Goal: Information Seeking & Learning: Learn about a topic

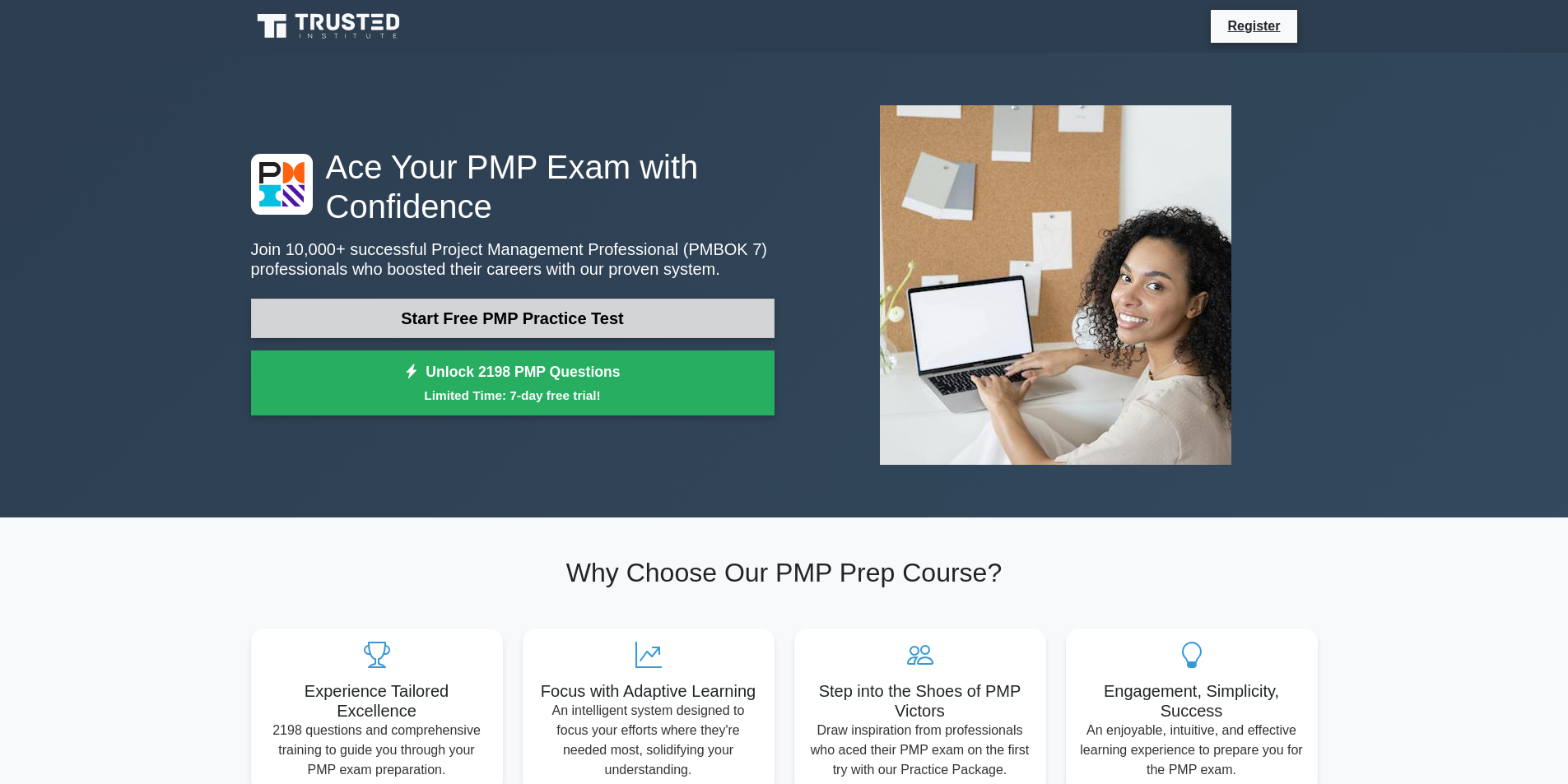
click at [518, 317] on link "Start Free PMP Practice Test" at bounding box center [513, 318] width 524 height 40
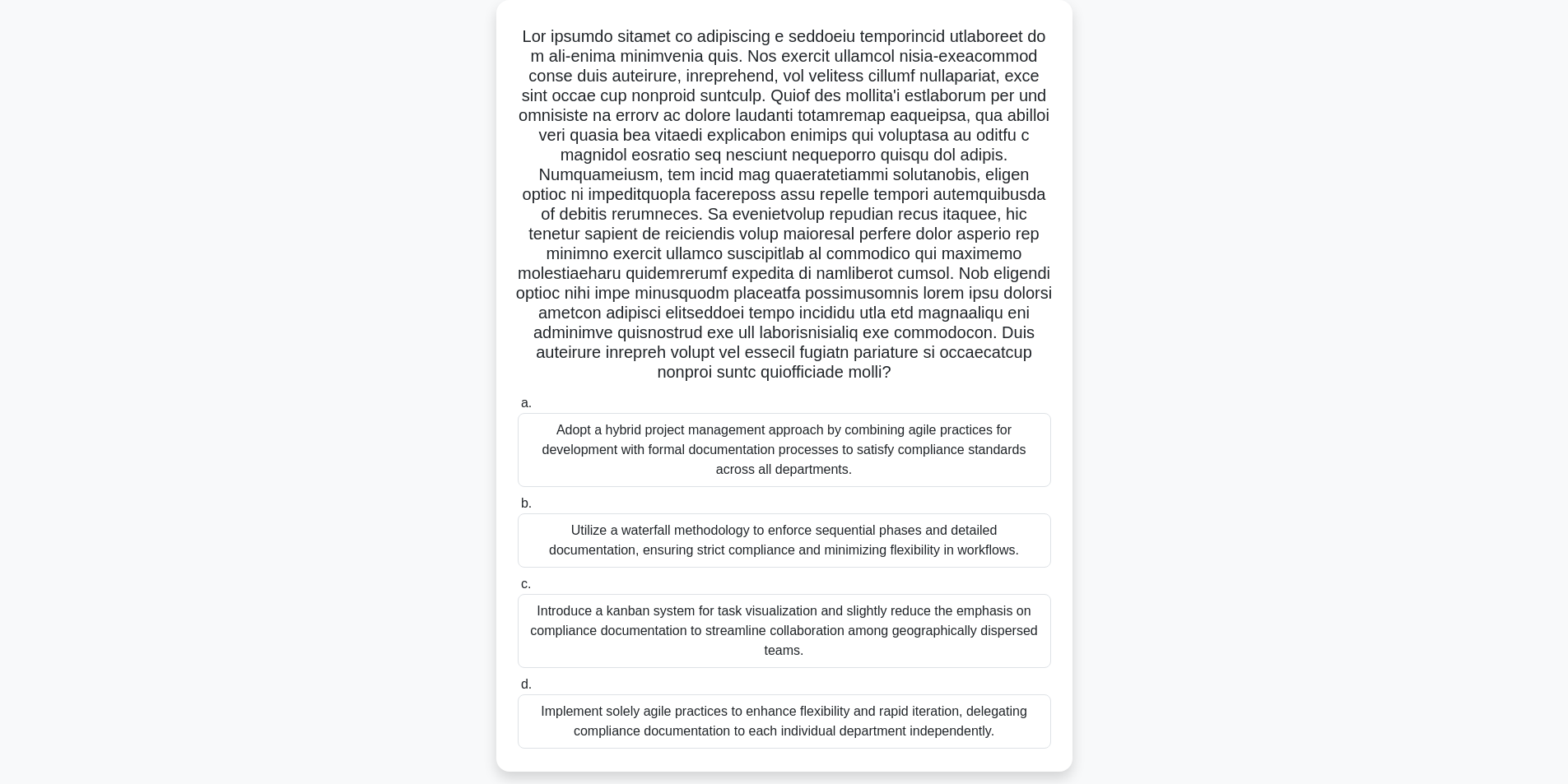
scroll to position [131, 0]
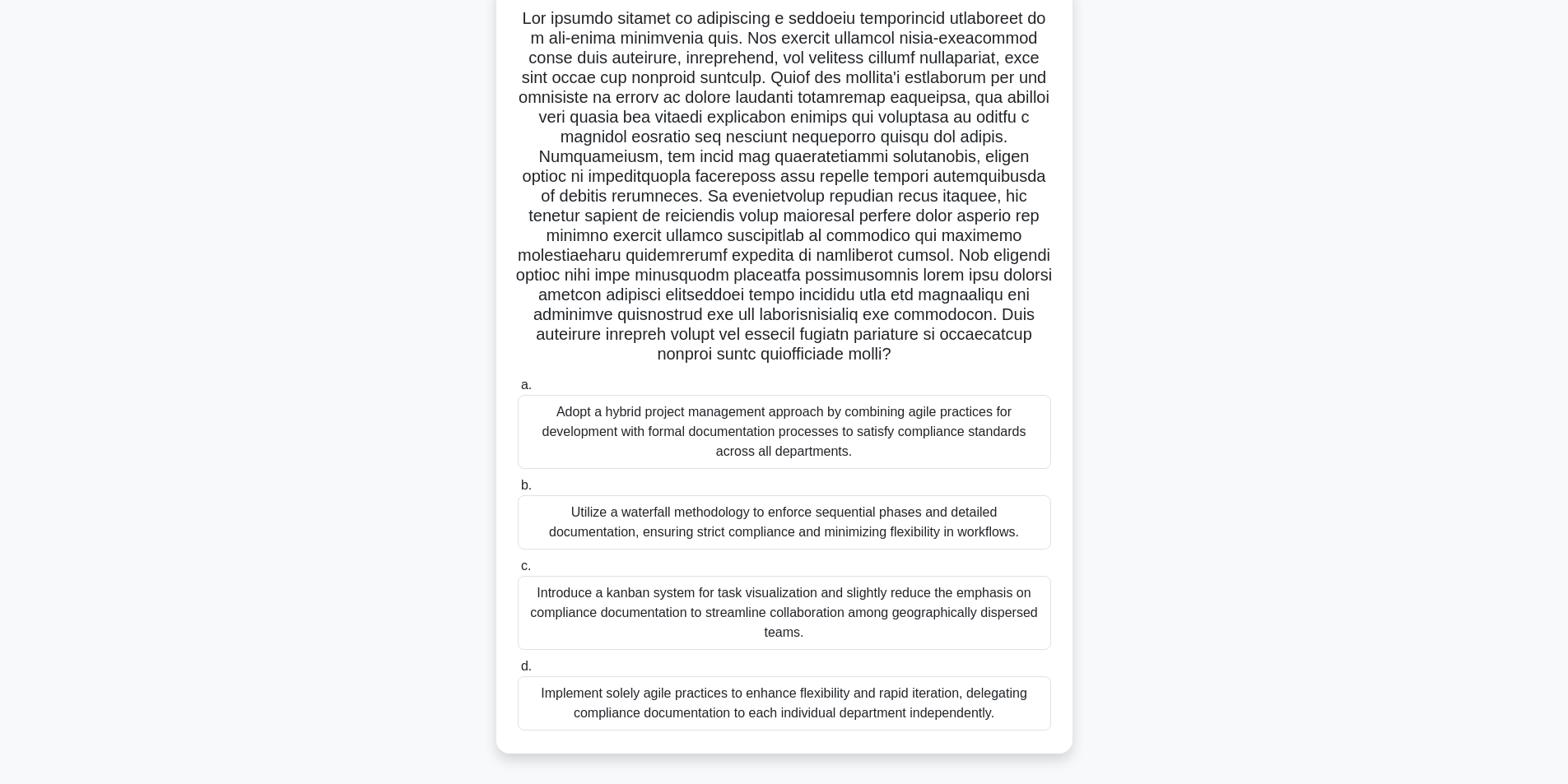
click at [822, 424] on div "Adopt a hybrid project management approach by combining agile practices for dev…" at bounding box center [784, 432] width 533 height 74
click at [517, 391] on input "a. Adopt a hybrid project management approach by combining agile practices for …" at bounding box center [517, 386] width 0 height 11
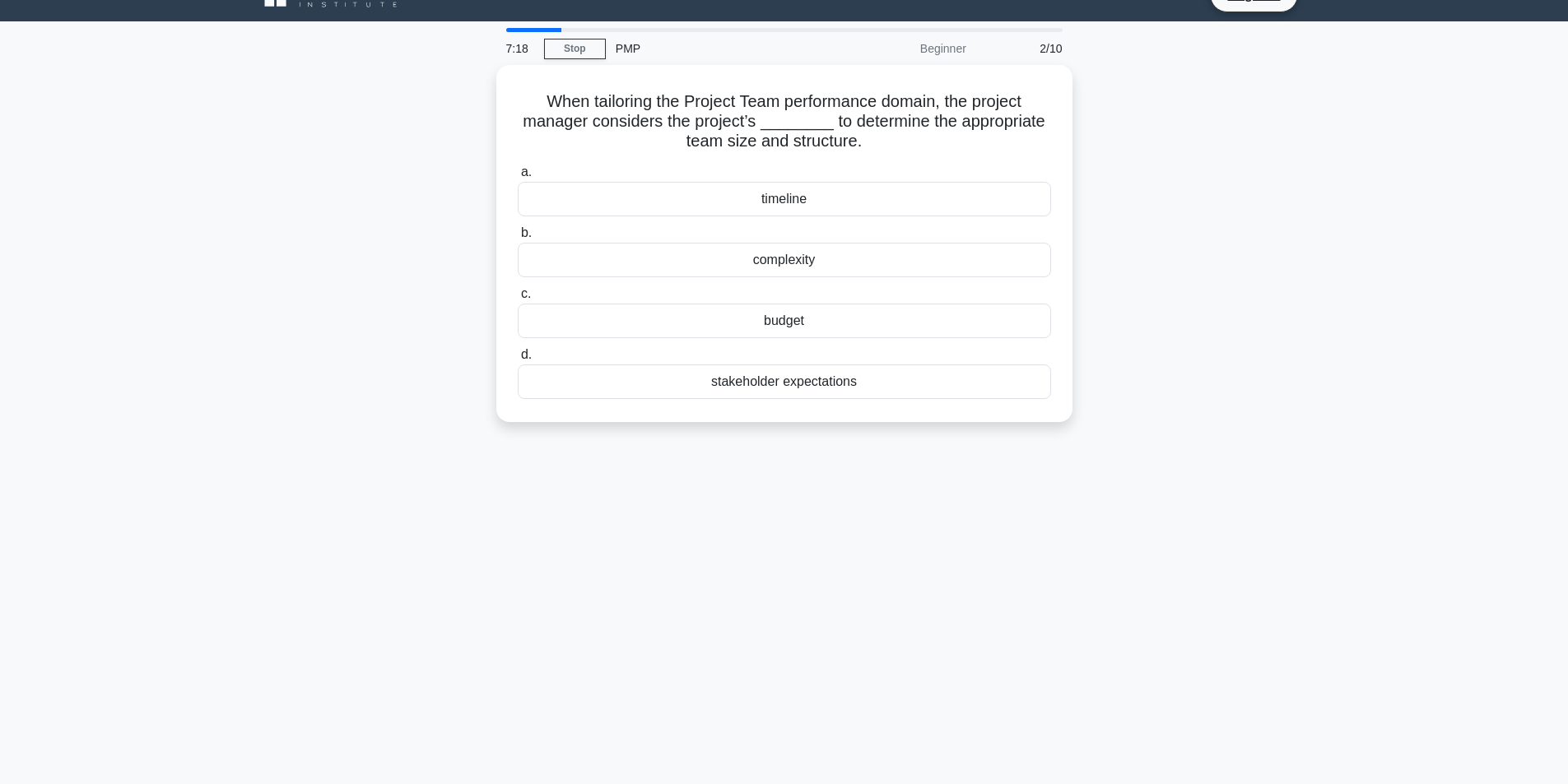
scroll to position [0, 0]
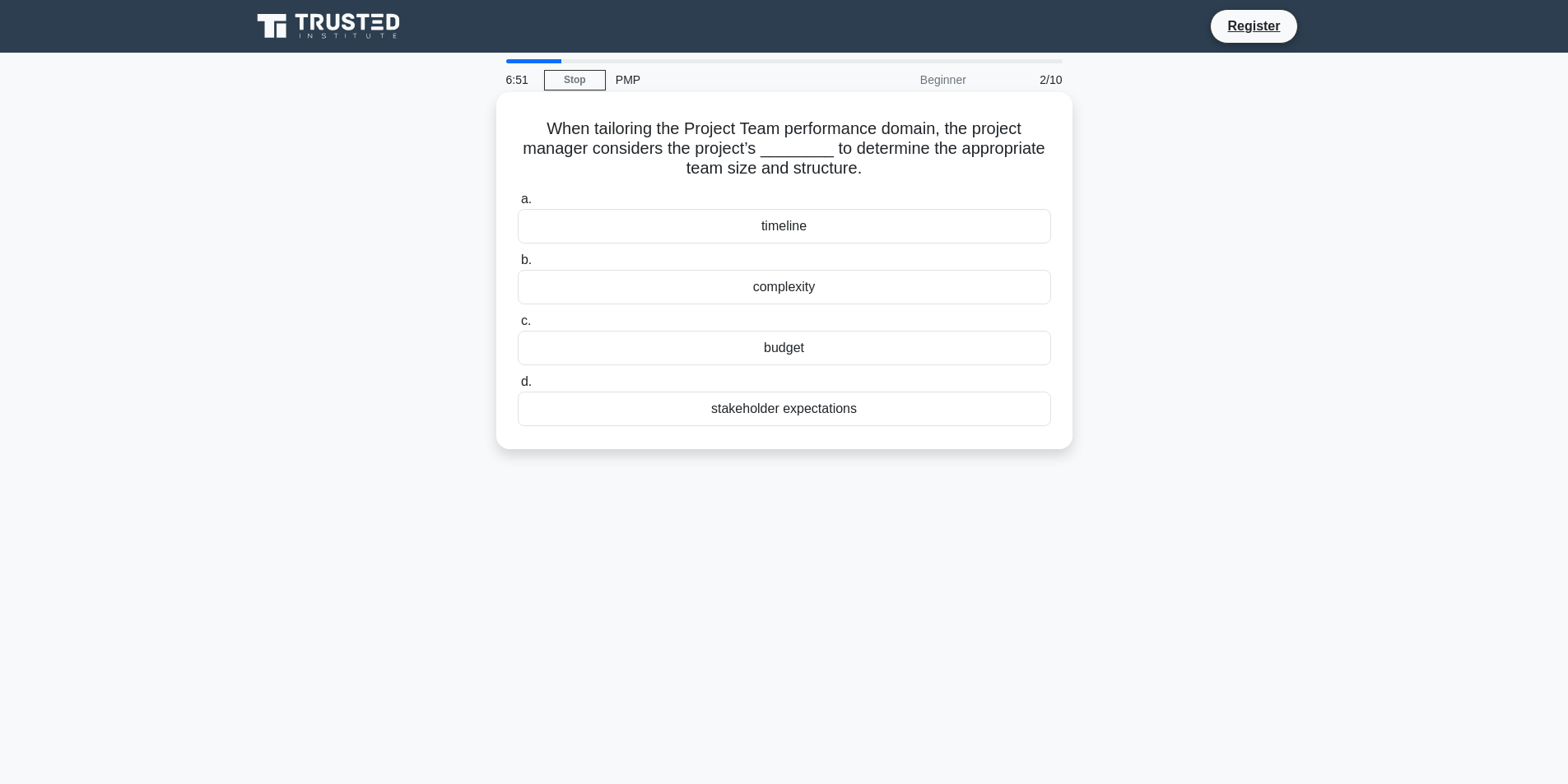
click at [753, 236] on div "timeline" at bounding box center [784, 226] width 533 height 35
click at [517, 205] on input "a. timeline" at bounding box center [517, 199] width 0 height 11
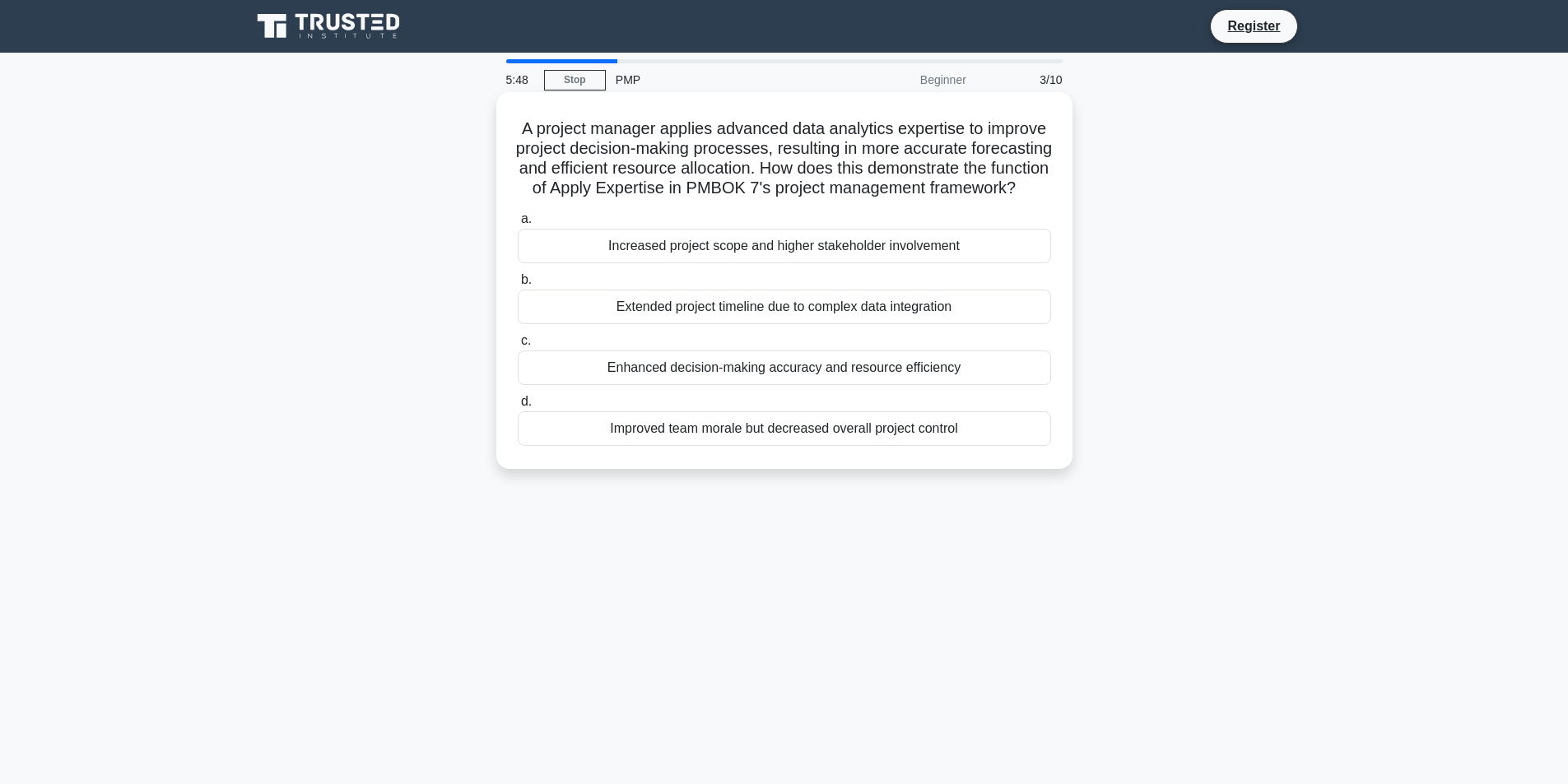
click at [832, 264] on div "Increased project scope and higher stakeholder involvement" at bounding box center [784, 246] width 533 height 35
click at [517, 224] on input "a. Increased project scope and higher stakeholder involvement" at bounding box center [517, 220] width 0 height 11
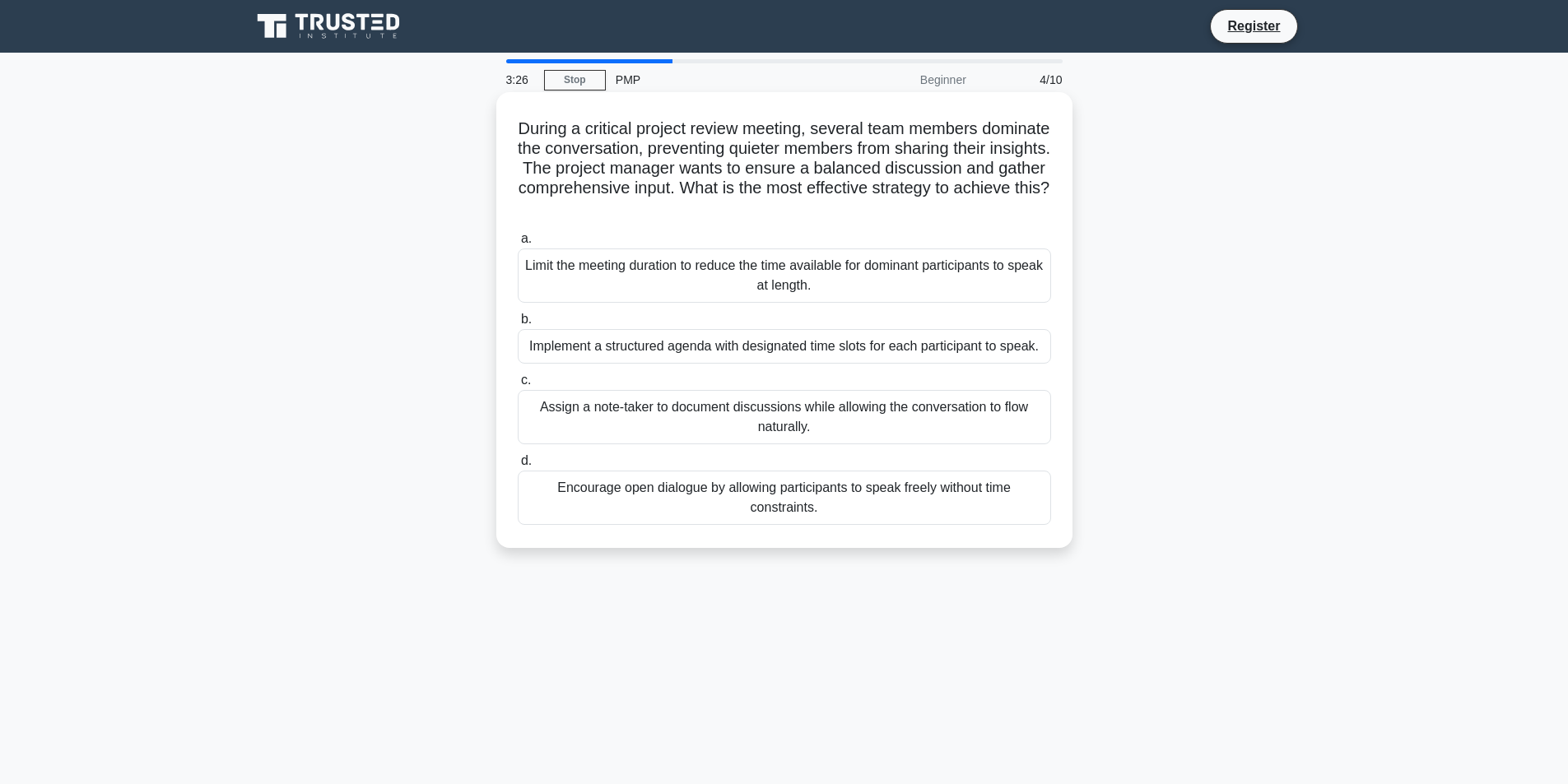
click at [618, 501] on div "Encourage open dialogue by allowing participants to speak freely without time c…" at bounding box center [784, 497] width 533 height 54
click at [517, 467] on input "d. Encourage open dialogue by allowing participants to speak freely without tim…" at bounding box center [517, 461] width 0 height 11
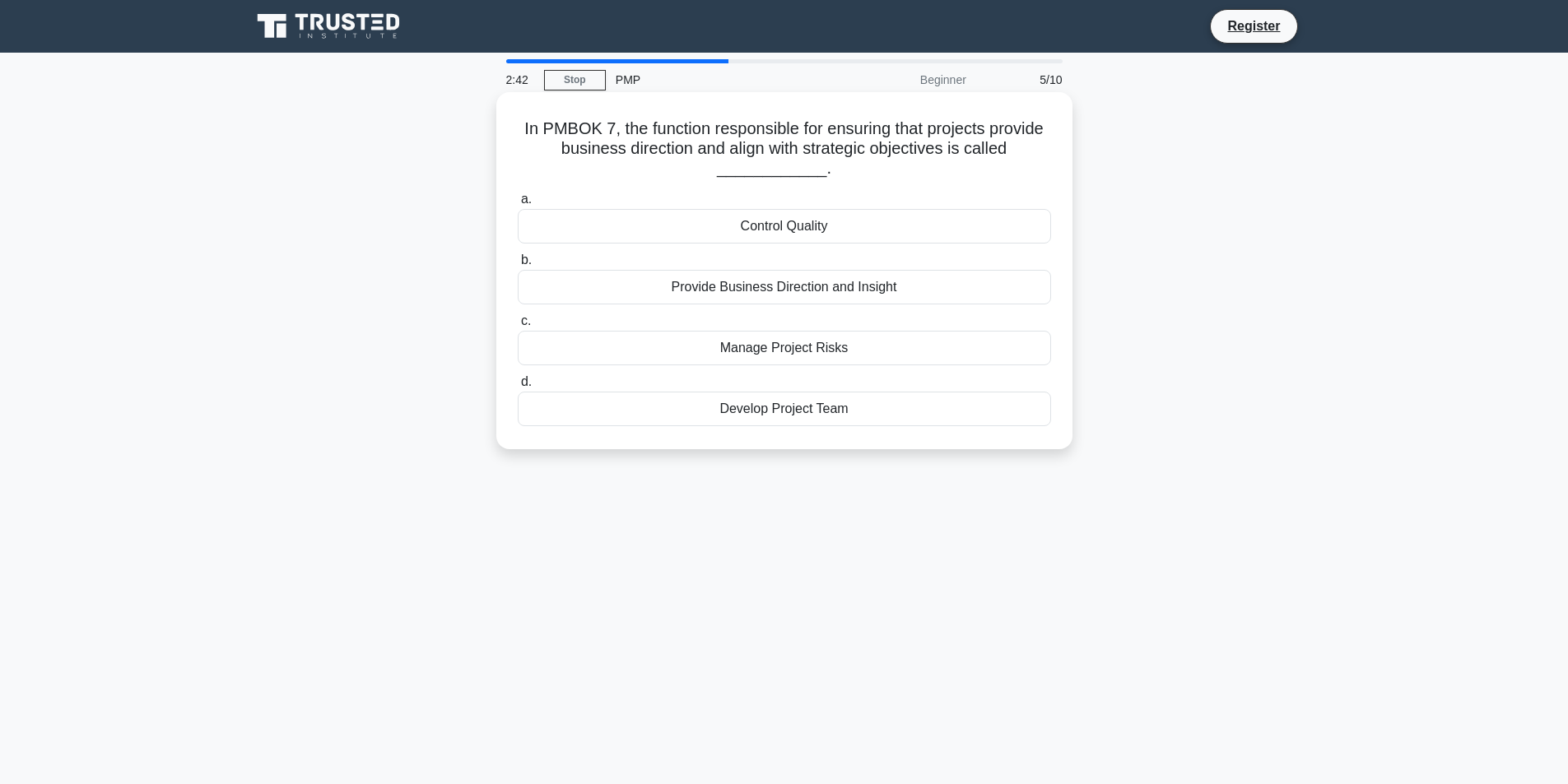
click at [799, 291] on div "Provide Business Direction and Insight" at bounding box center [784, 288] width 533 height 35
click at [517, 266] on input "b. Provide Business Direction and Insight" at bounding box center [517, 261] width 0 height 11
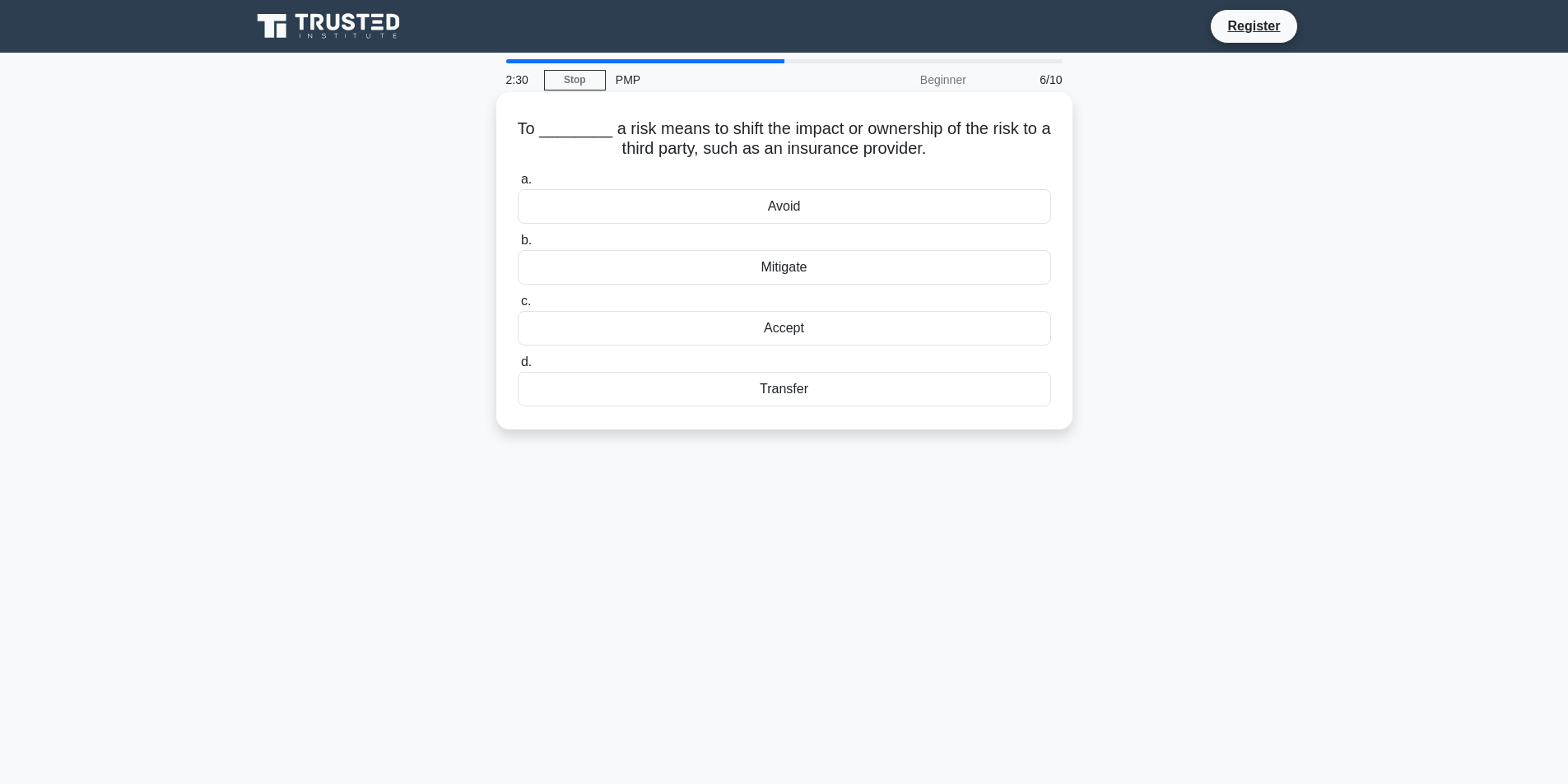
click at [778, 393] on div "Transfer" at bounding box center [784, 390] width 533 height 35
click at [517, 368] on input "d. Transfer" at bounding box center [517, 363] width 0 height 11
click at [784, 388] on div "Risk Register" at bounding box center [784, 390] width 533 height 35
click at [517, 368] on input "d. Risk Register" at bounding box center [517, 363] width 0 height 11
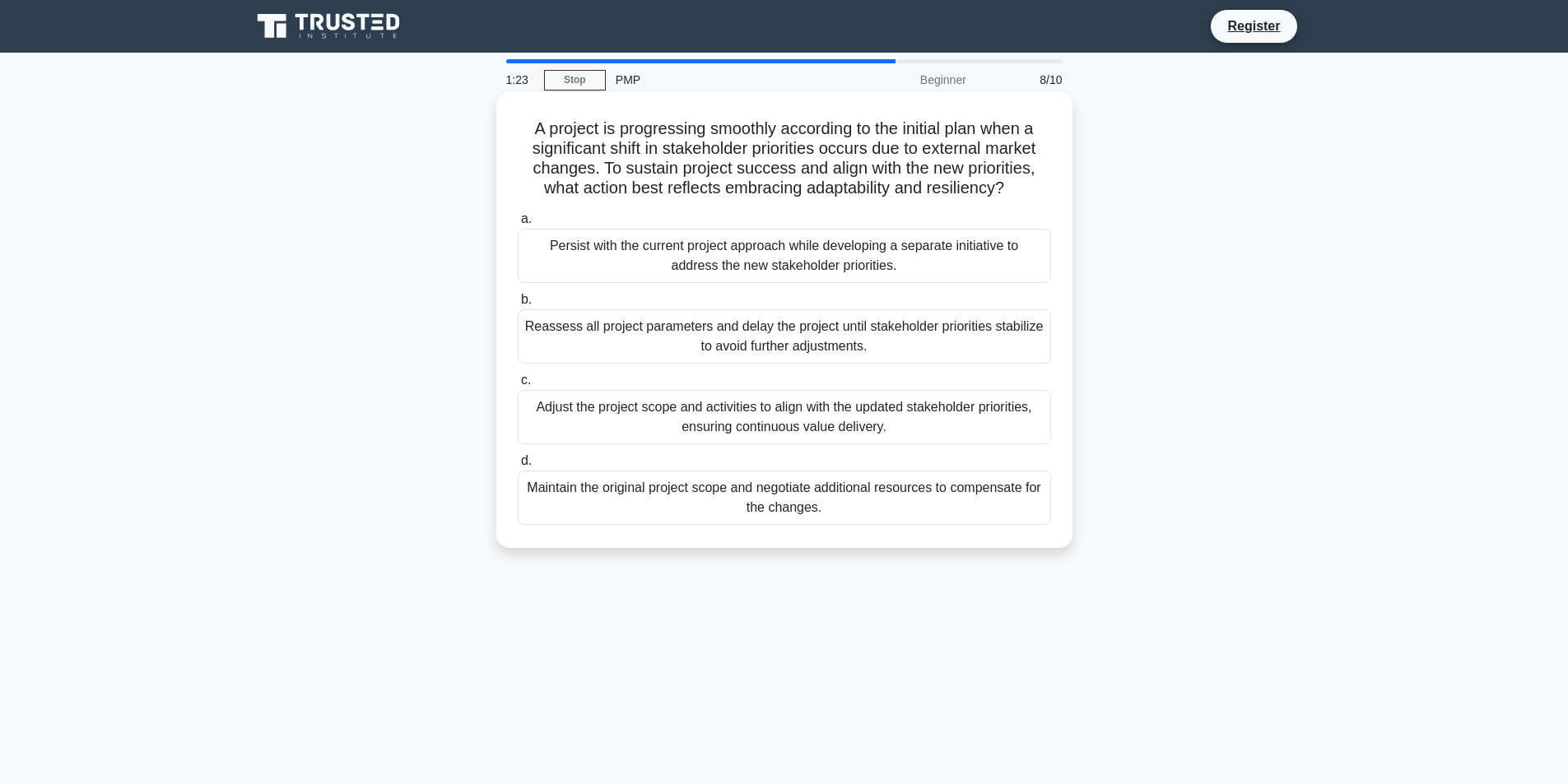
click at [777, 260] on div "Persist with the current project approach while developing a separate initiativ…" at bounding box center [784, 256] width 533 height 54
click at [517, 224] on input "a. Persist with the current project approach while developing a separate initia…" at bounding box center [517, 220] width 0 height 11
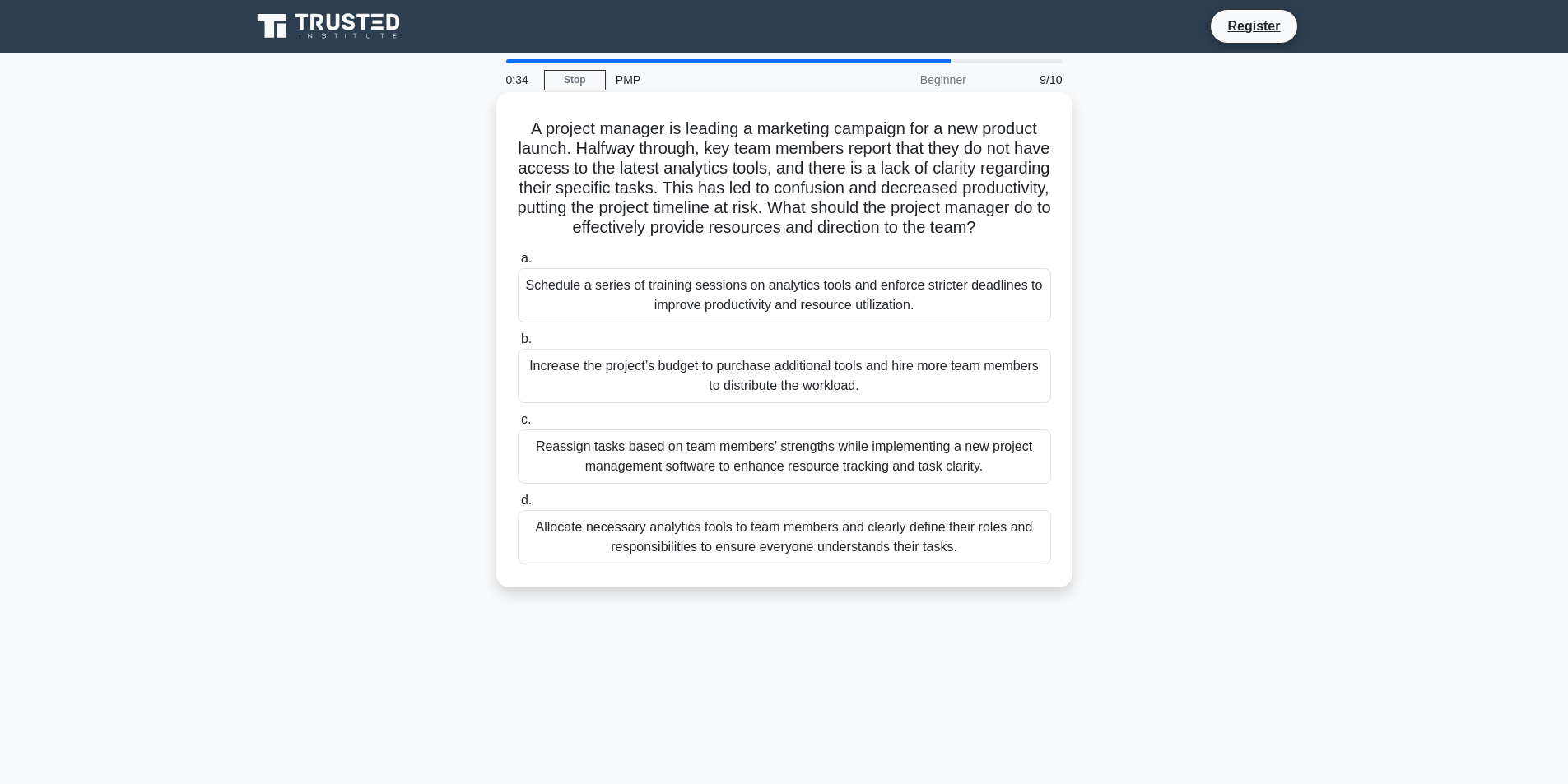
click at [749, 319] on div "Schedule a series of training sessions on analytics tools and enforce stricter …" at bounding box center [784, 295] width 533 height 54
click at [517, 264] on input "a. Schedule a series of training sessions on analytics tools and enforce strict…" at bounding box center [517, 259] width 0 height 11
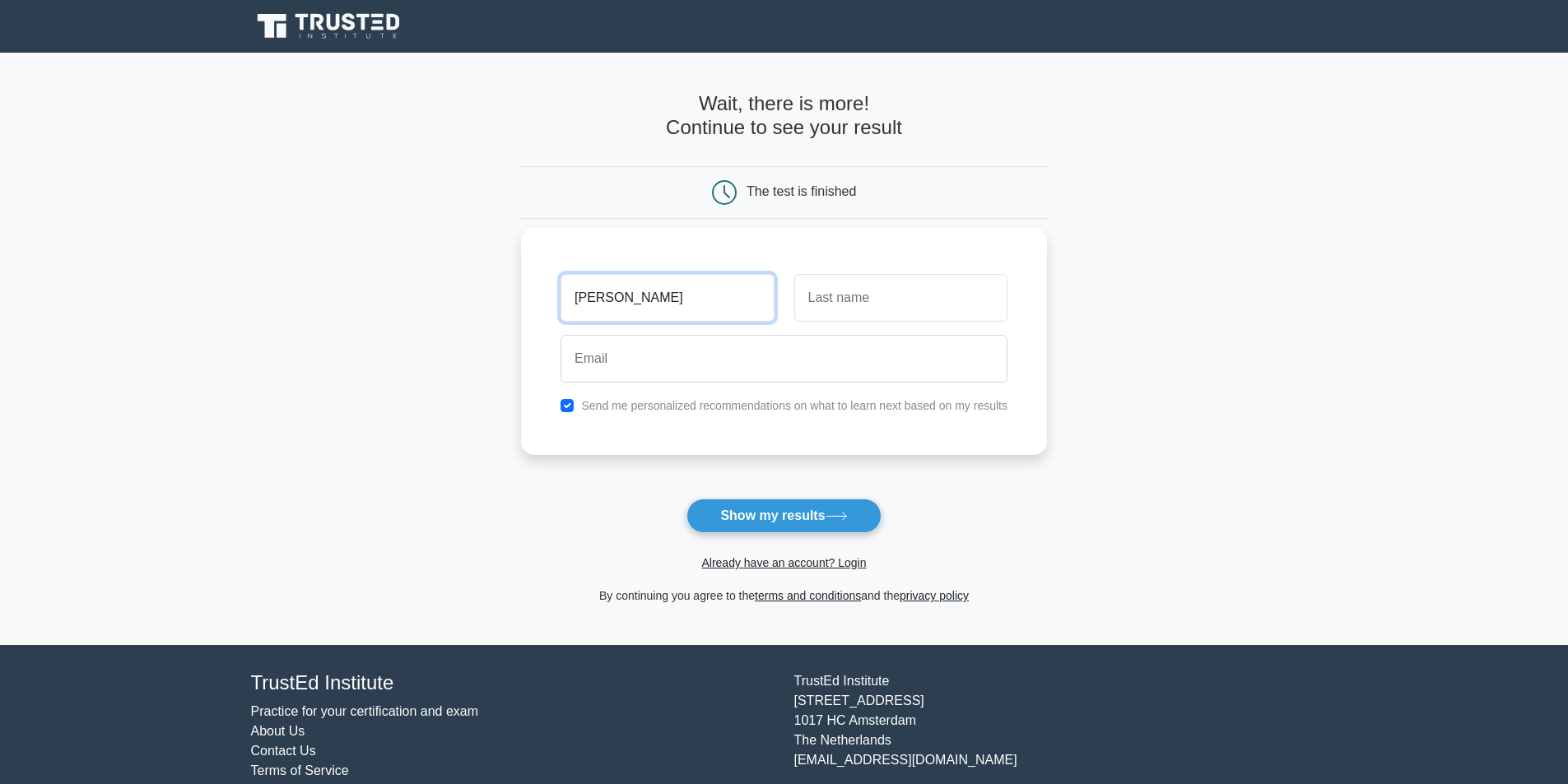
type input "ABBAS"
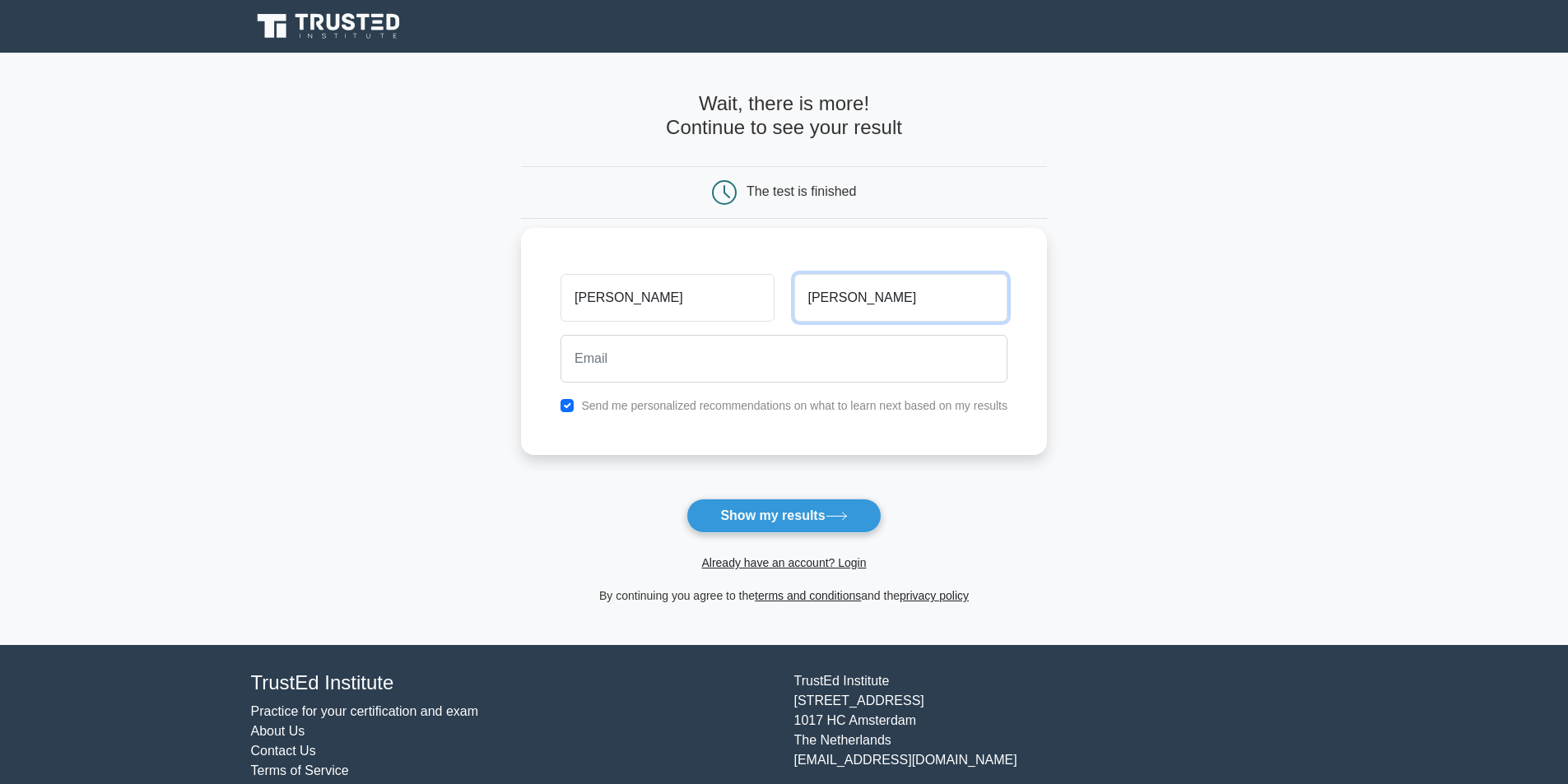
type input "HUSSEIN"
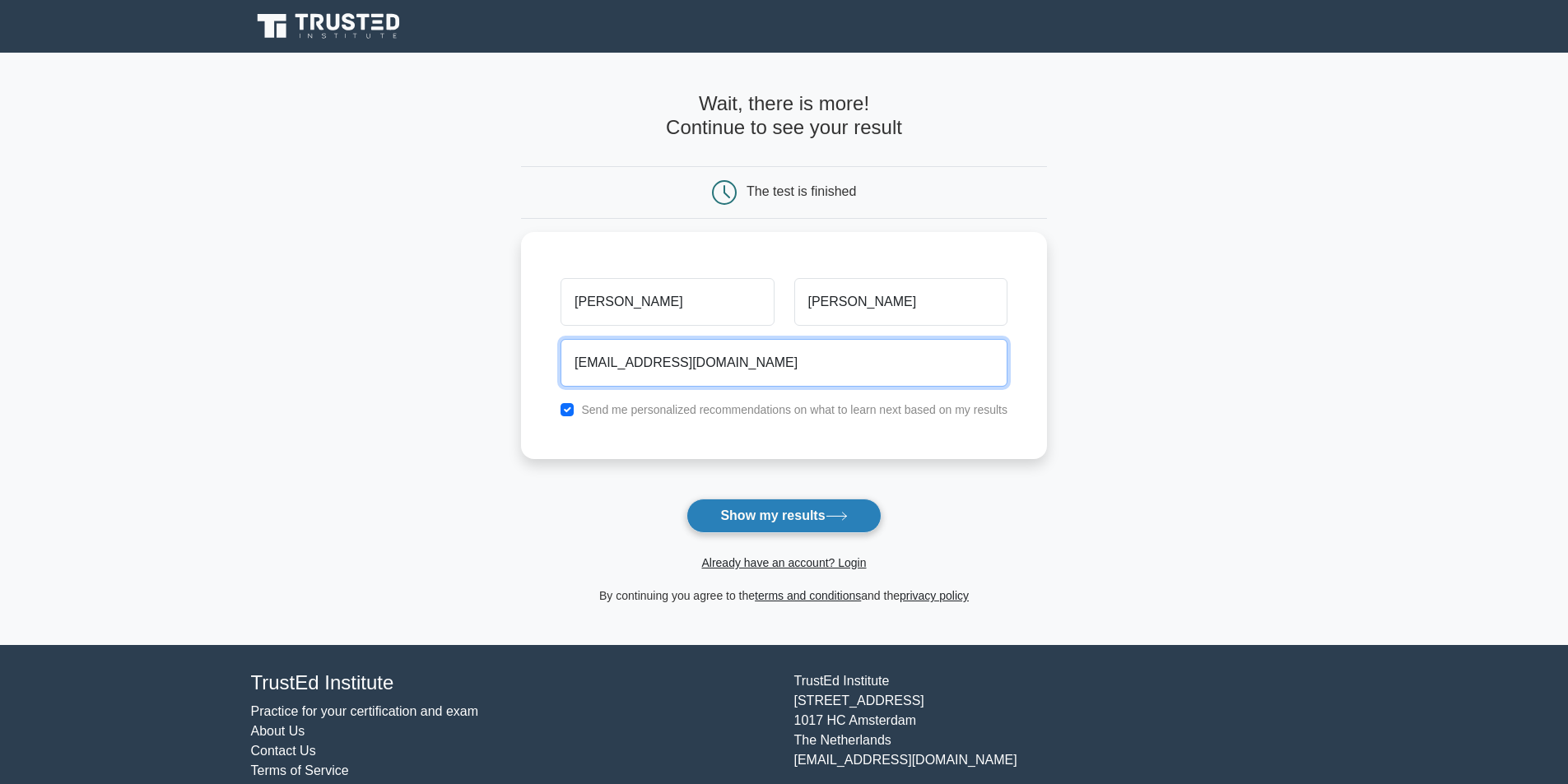
type input "ABBASABDIRASHIID19@GMAIL.COM"
click at [740, 523] on button "Show my results" at bounding box center [783, 517] width 194 height 35
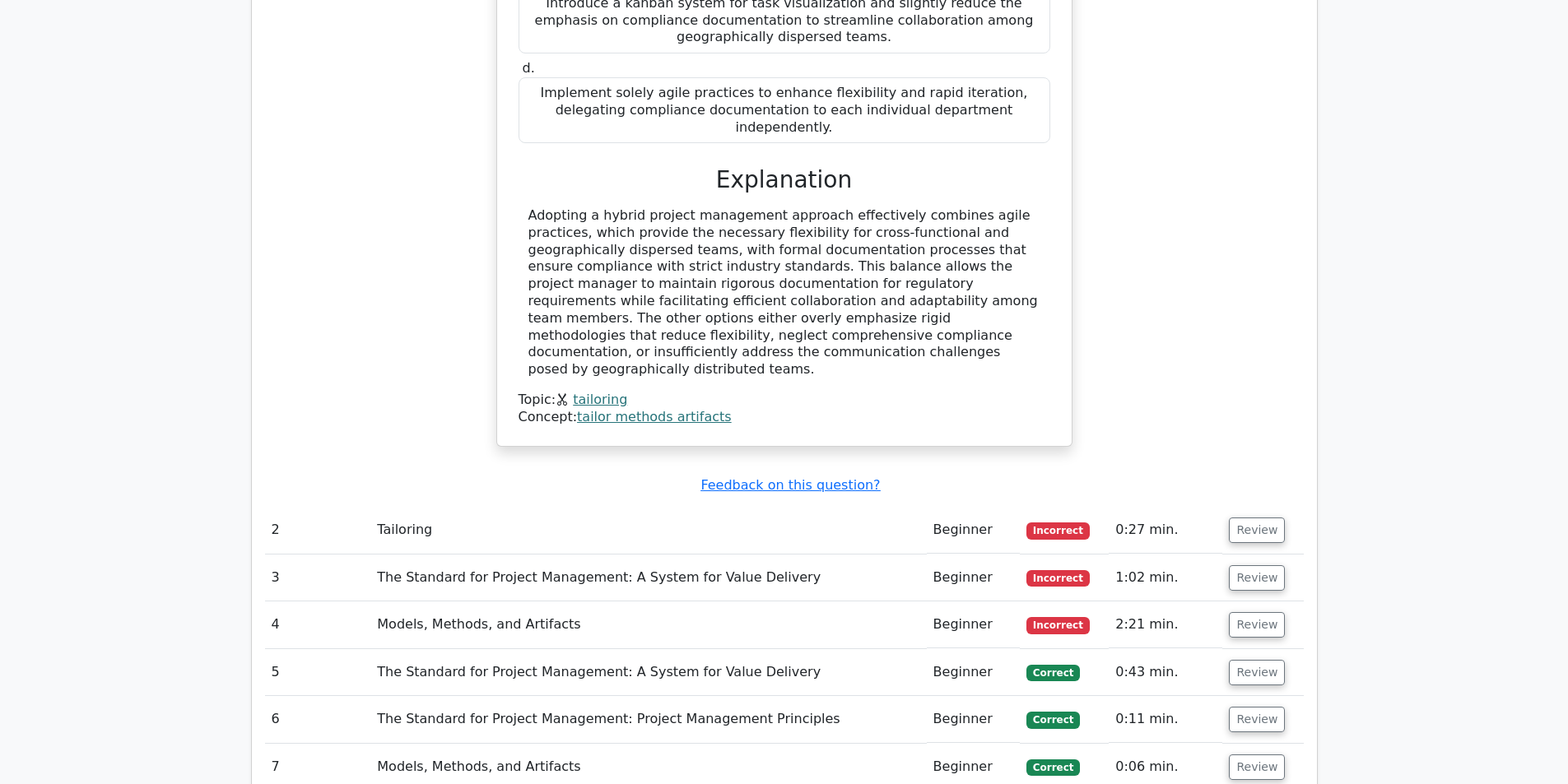
scroll to position [1920, 0]
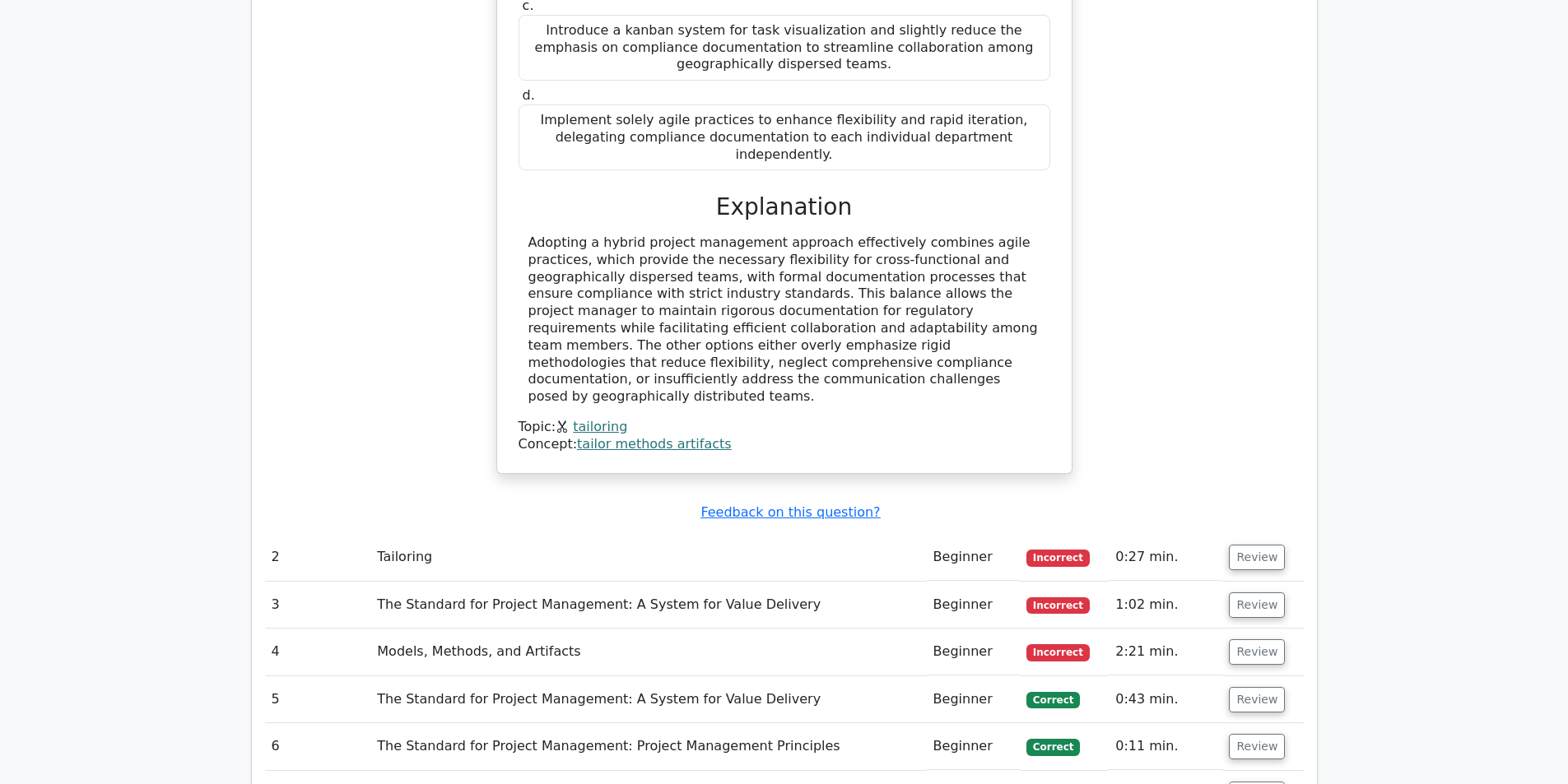
click at [661, 437] on link "tailor methods artifacts" at bounding box center [654, 444] width 154 height 16
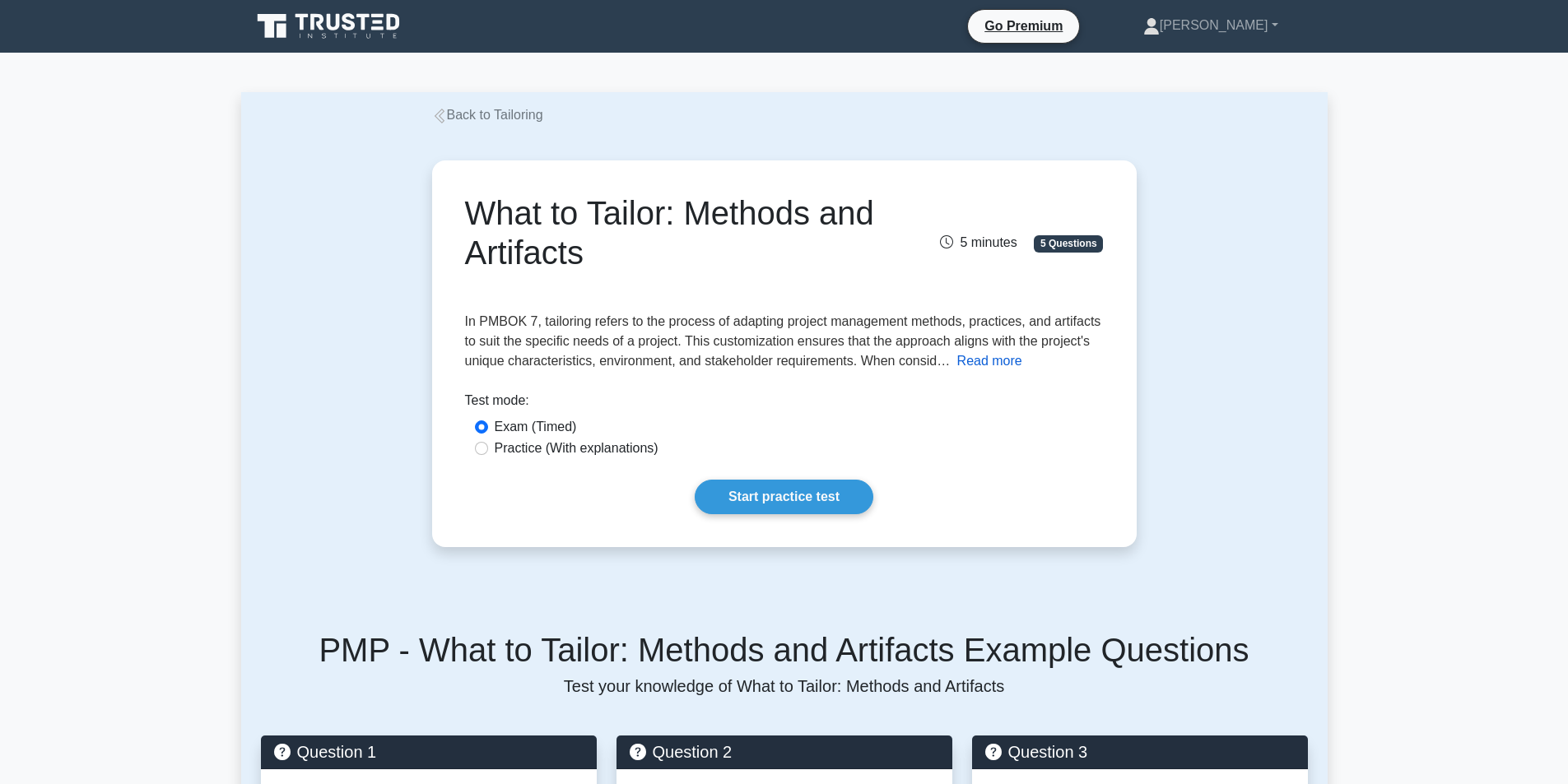
click at [983, 366] on button "Read more" at bounding box center [990, 360] width 65 height 19
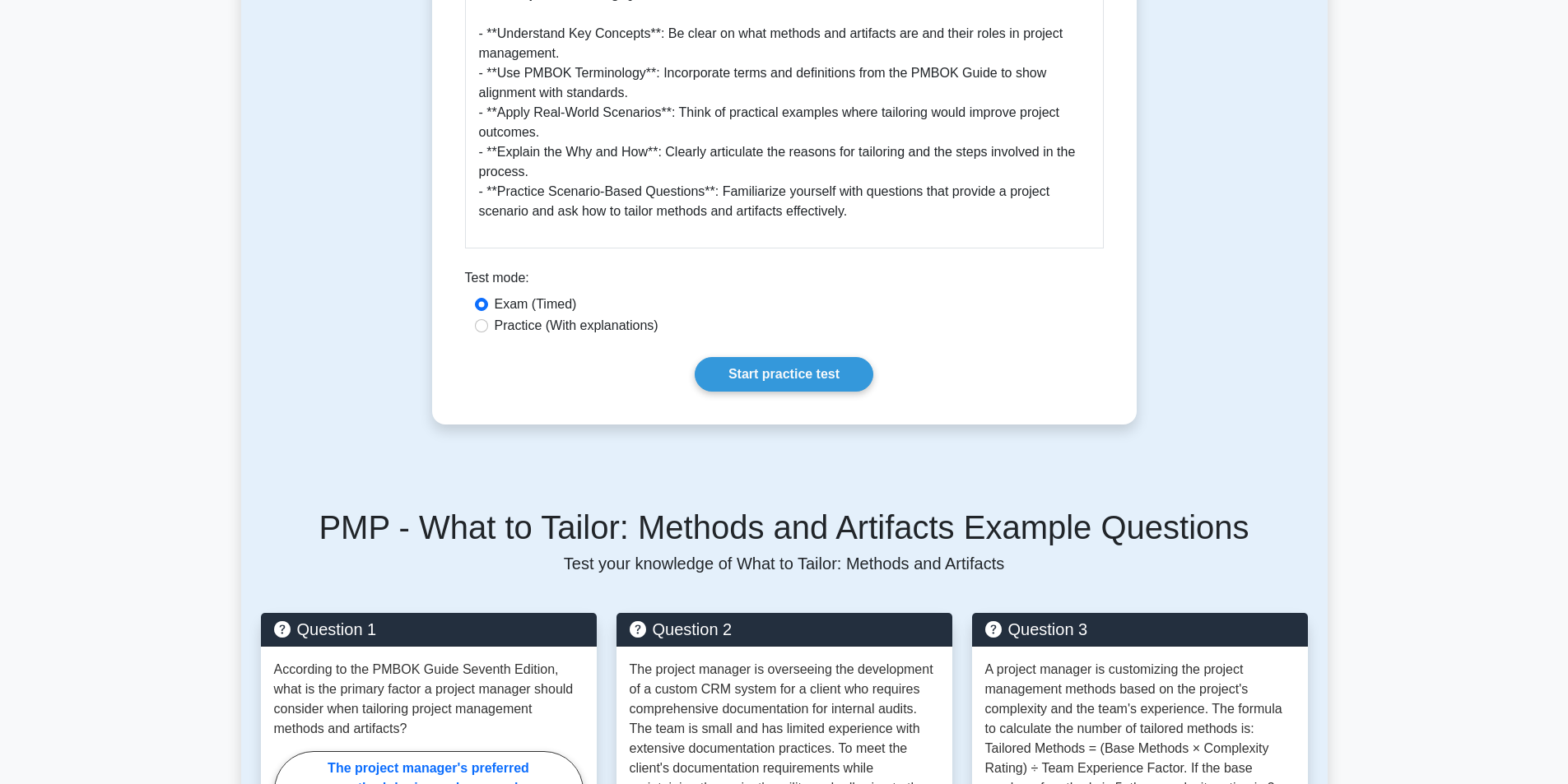
scroll to position [1537, 0]
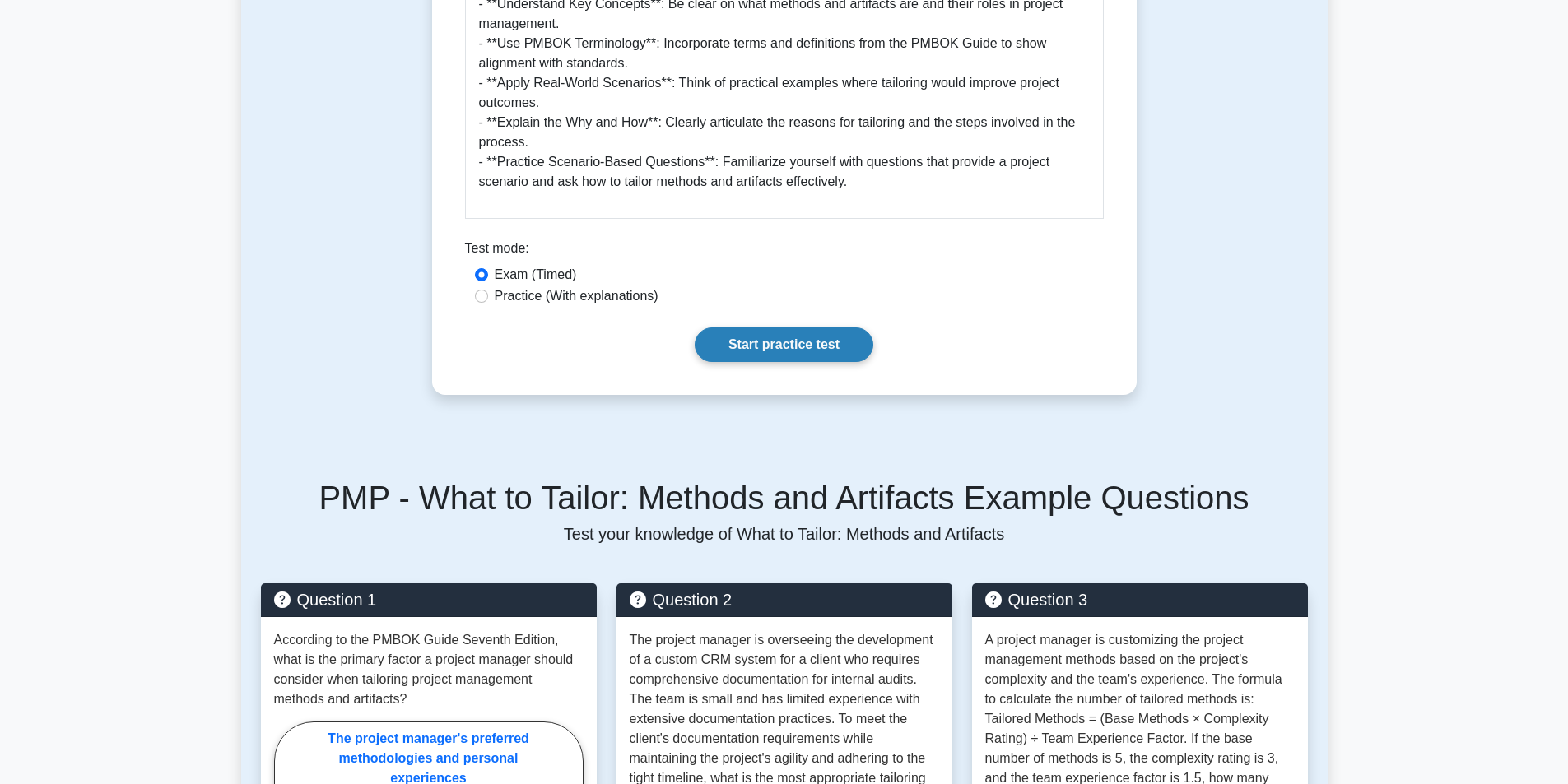
click at [771, 344] on link "Start practice test" at bounding box center [784, 345] width 178 height 35
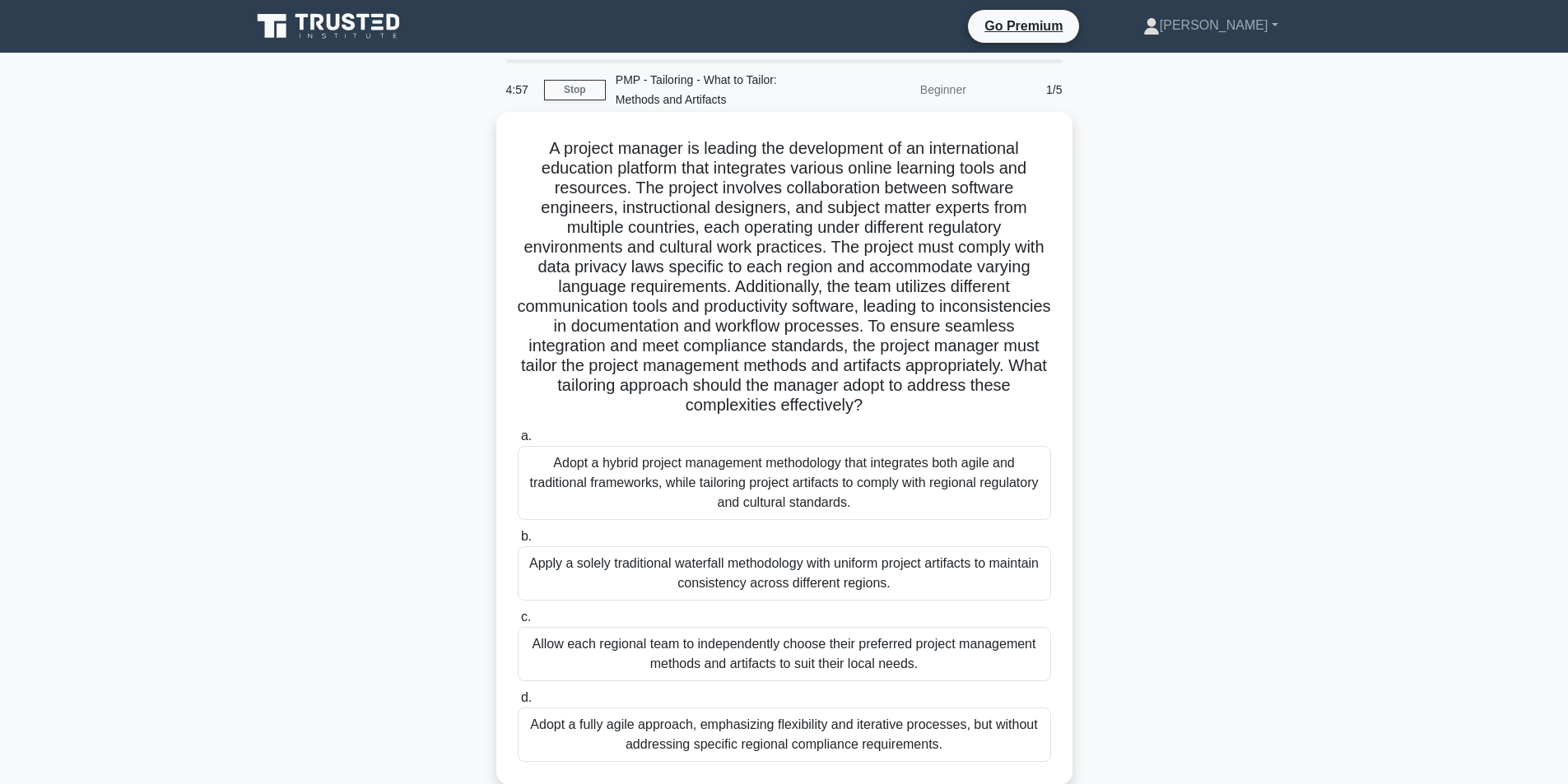
click at [727, 481] on div "Adopt a hybrid project management methodology that integrates both agile and tr…" at bounding box center [784, 483] width 533 height 74
click at [517, 442] on input "a. Adopt a hybrid project management methodology that integrates both agile and…" at bounding box center [517, 437] width 0 height 11
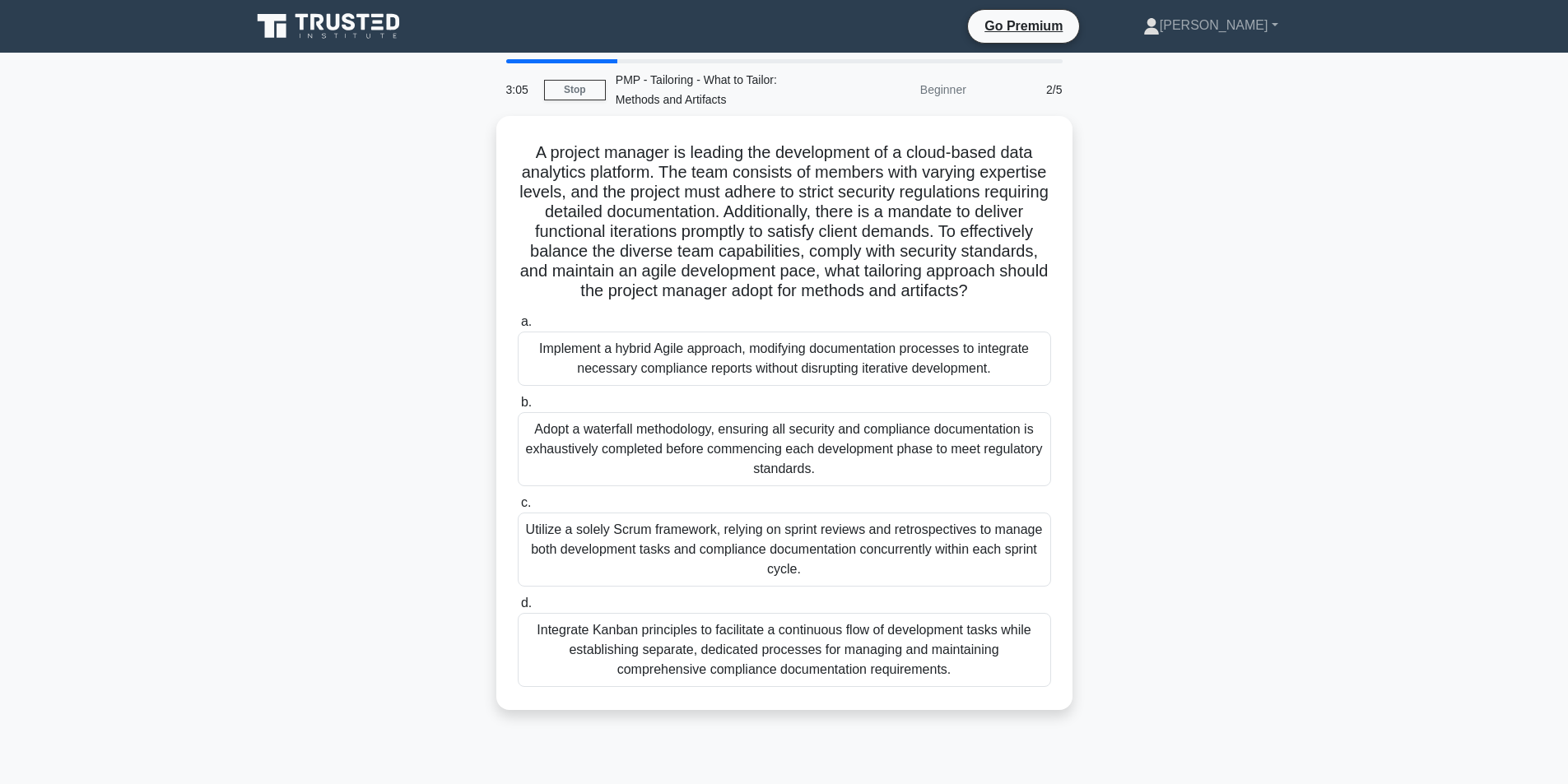
click at [352, 39] on icon at bounding box center [330, 27] width 158 height 31
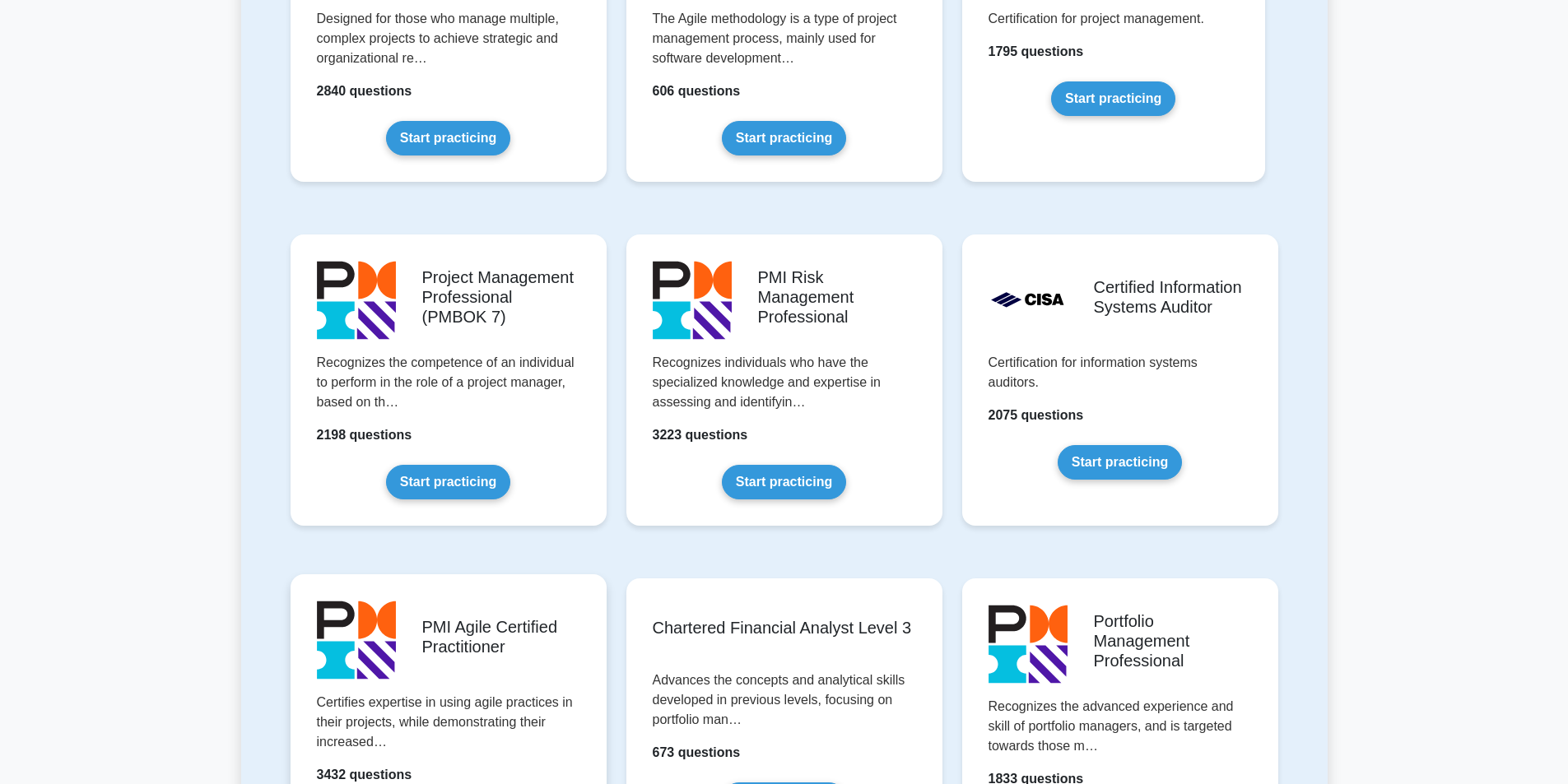
scroll to position [1153, 0]
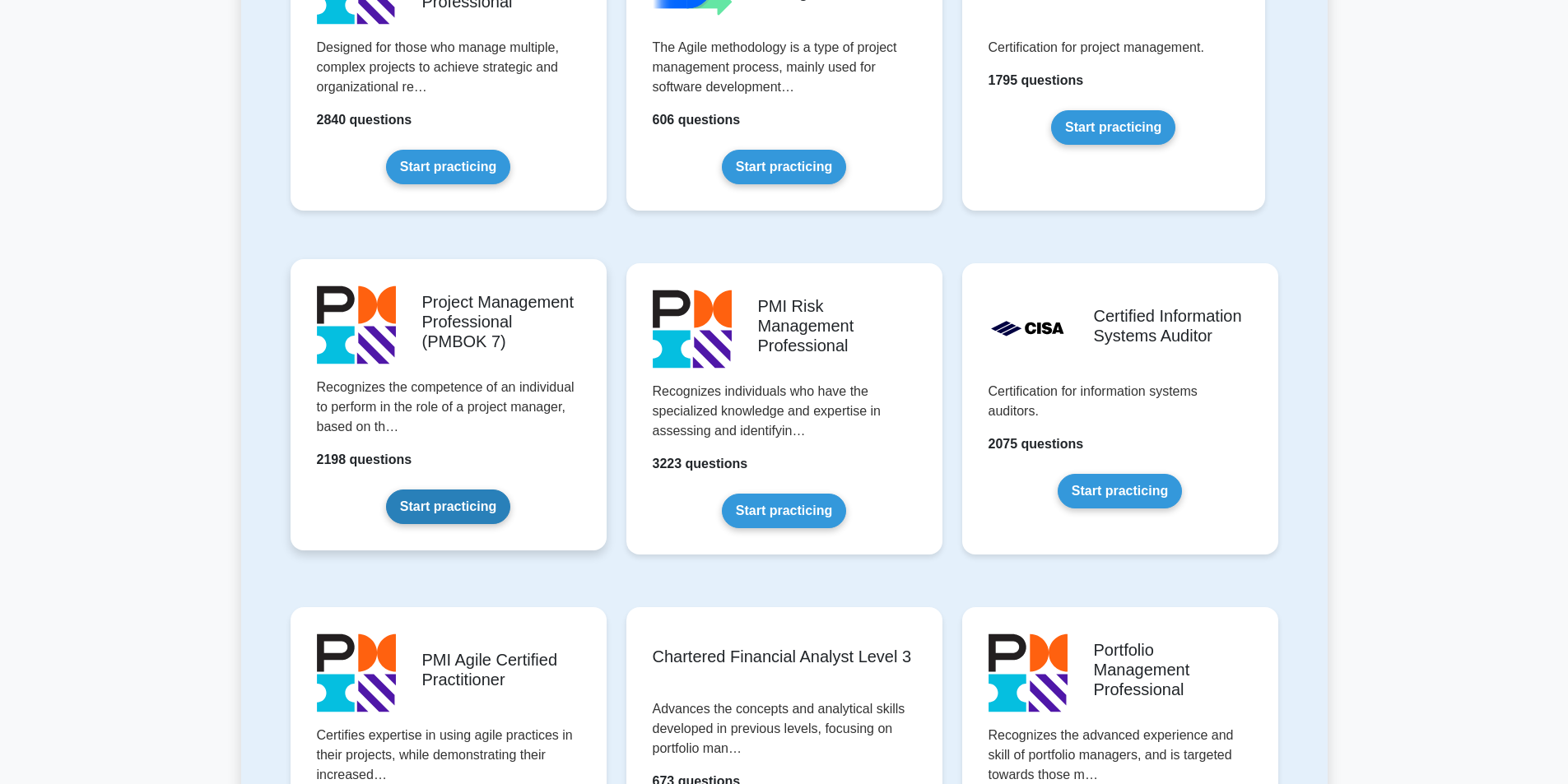
click at [446, 506] on link "Start practicing" at bounding box center [448, 507] width 124 height 35
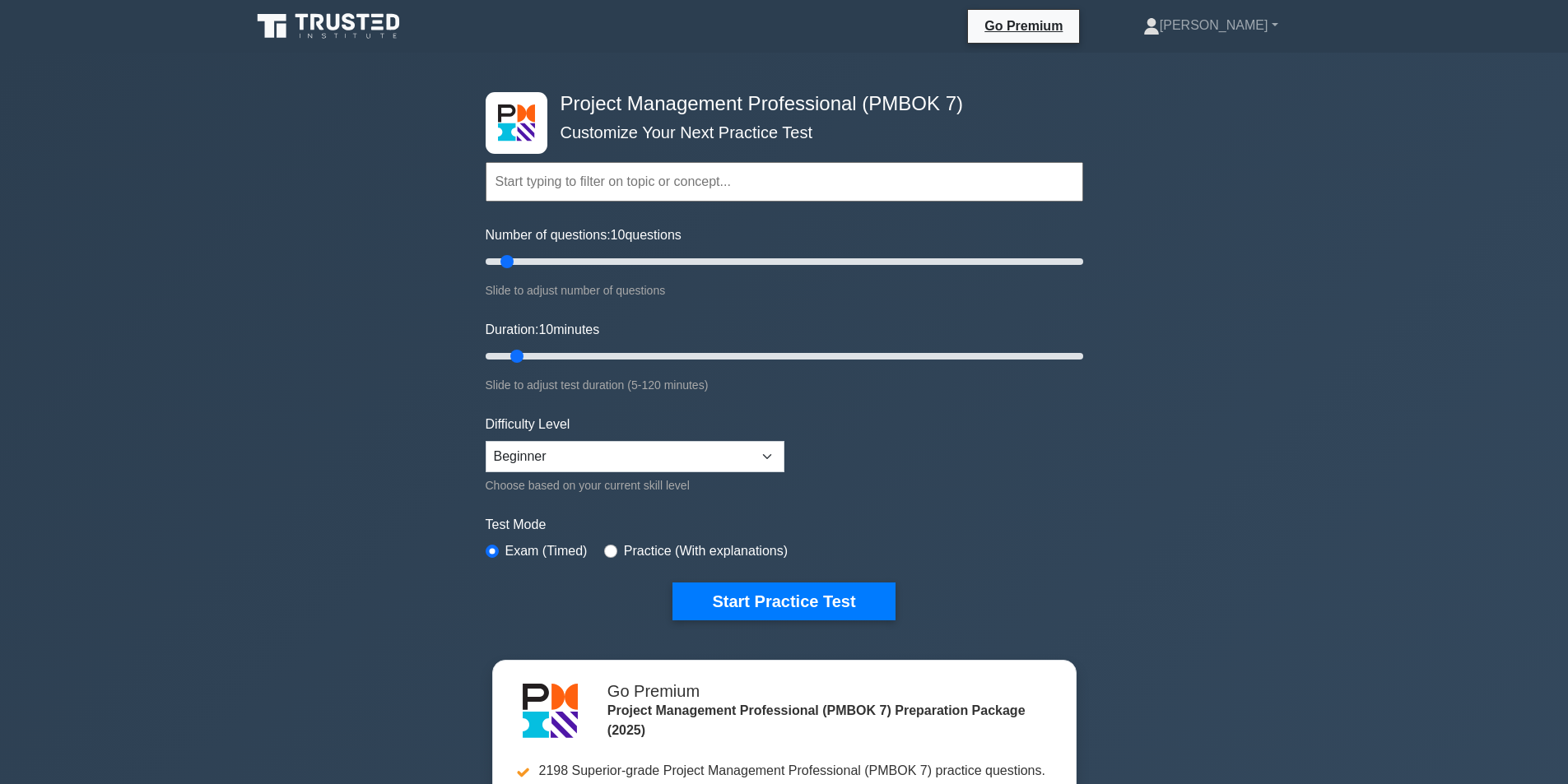
click at [627, 189] on input "text" at bounding box center [784, 181] width 597 height 40
click at [603, 456] on select "Beginner Intermediate Expert" at bounding box center [634, 457] width 299 height 31
click at [780, 603] on button "Start Practice Test" at bounding box center [784, 601] width 222 height 38
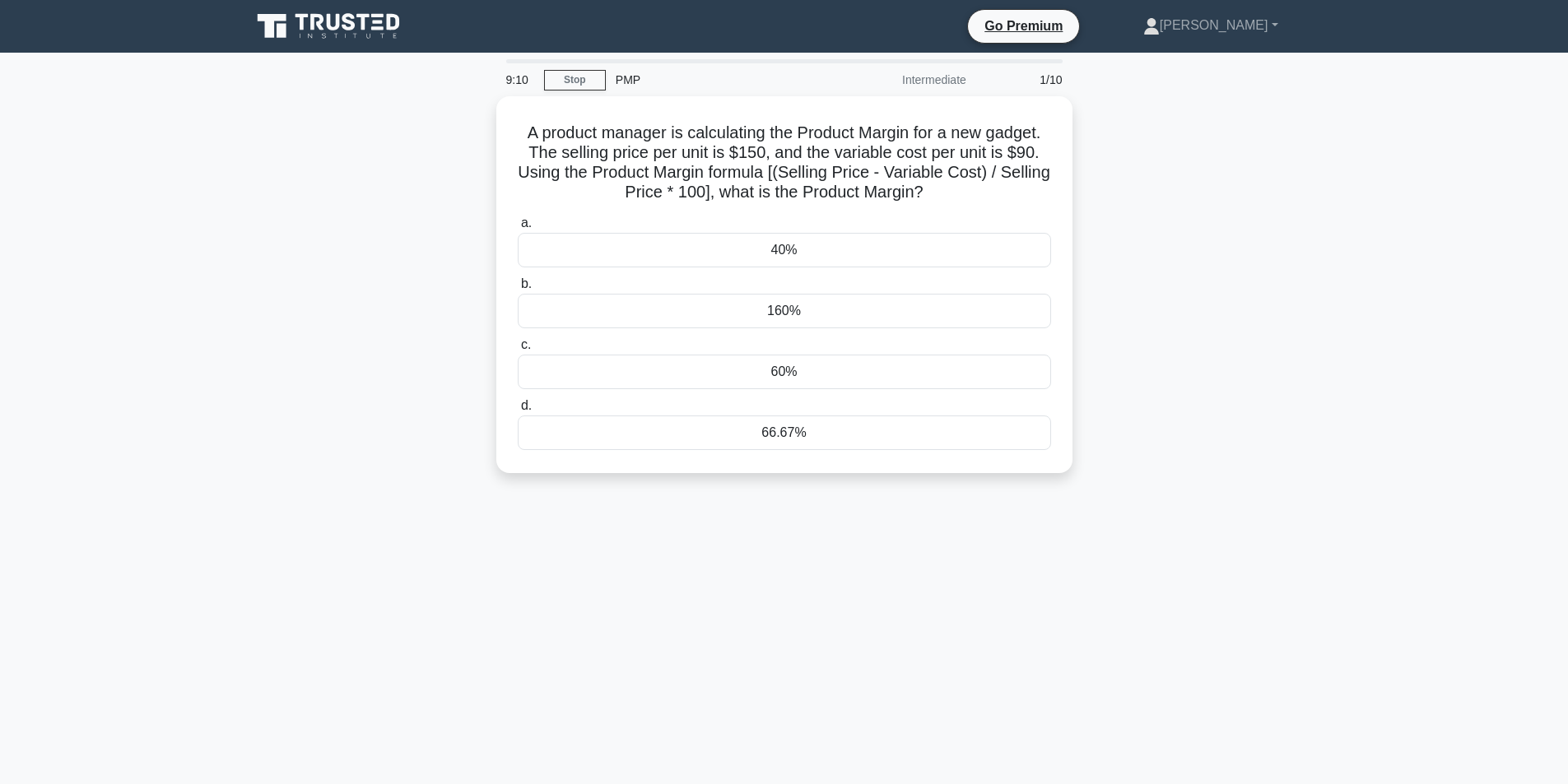
click at [484, 628] on div "9:10 Stop PMP Intermediate 1/10 A product manager is calculating the Product Ma…" at bounding box center [784, 471] width 1086 height 824
click at [572, 250] on div "40%" at bounding box center [784, 246] width 533 height 35
click at [517, 224] on input "a. 40%" at bounding box center [517, 220] width 0 height 11
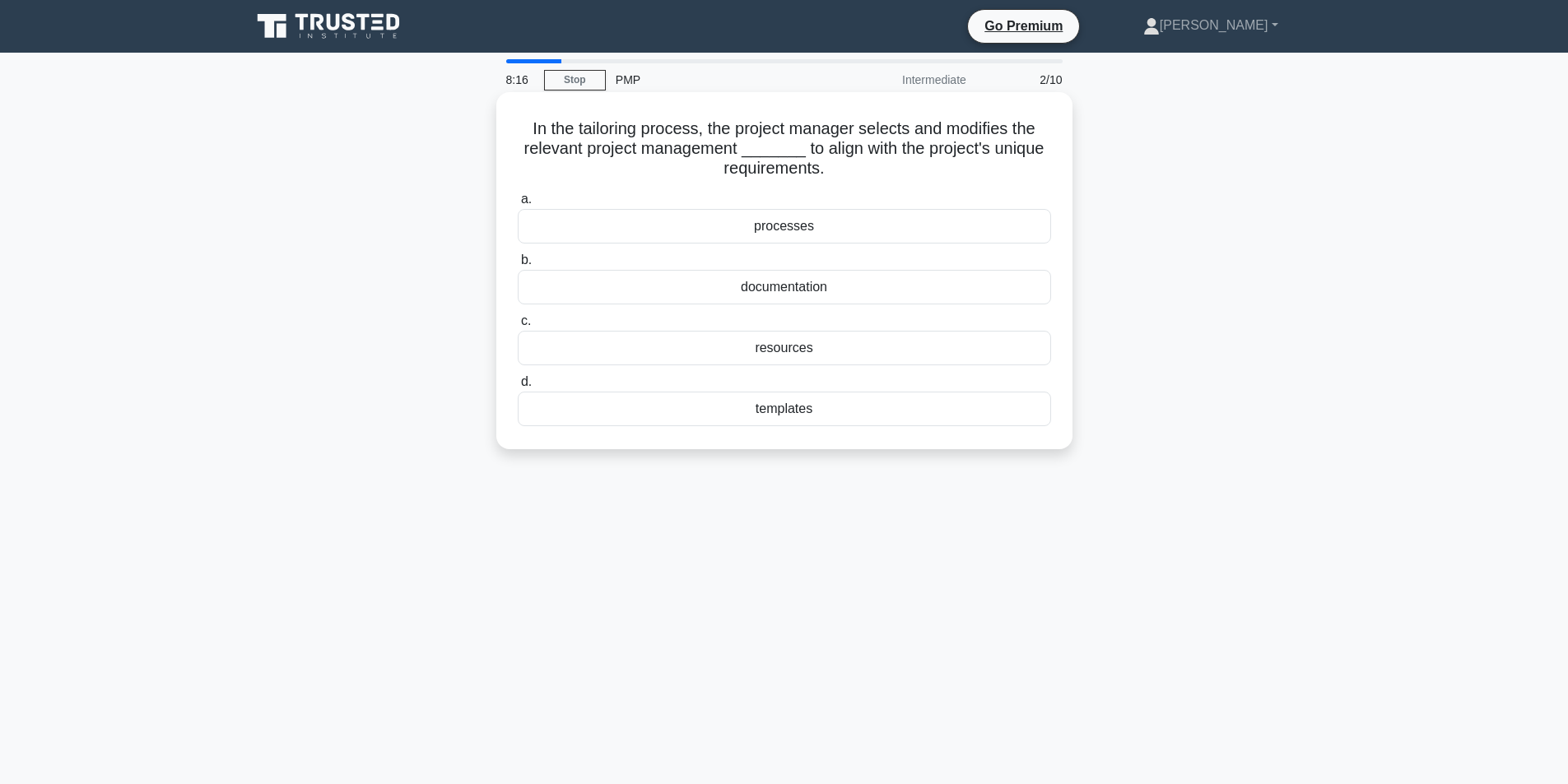
click at [787, 349] on div "resources" at bounding box center [784, 348] width 533 height 35
click at [517, 327] on input "c. resources" at bounding box center [517, 322] width 0 height 11
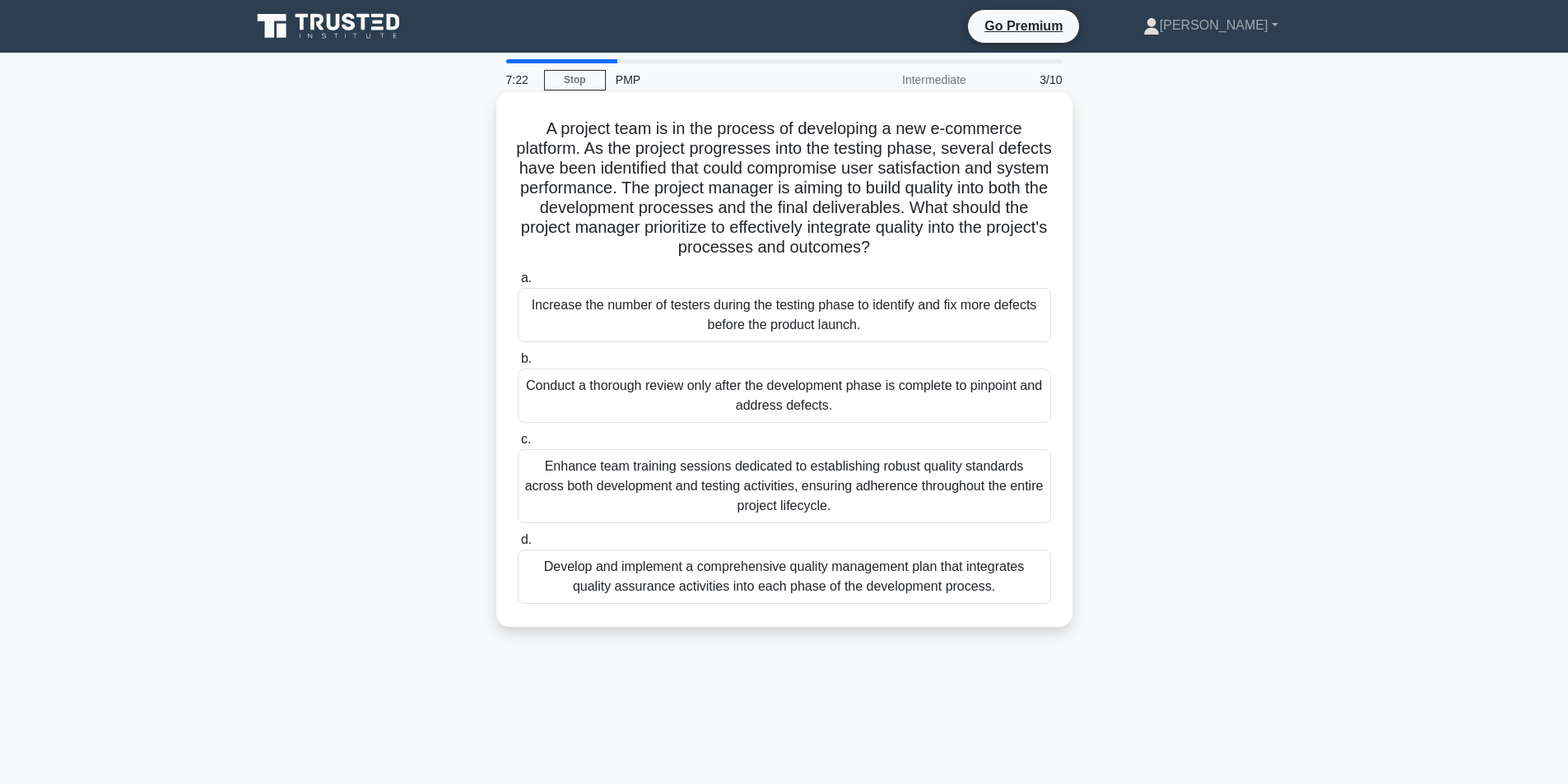
click at [931, 581] on div "Develop and implement a comprehensive quality management plan that integrates q…" at bounding box center [784, 576] width 533 height 54
click at [517, 546] on input "d. Develop and implement a comprehensive quality management plan that integrate…" at bounding box center [517, 540] width 0 height 11
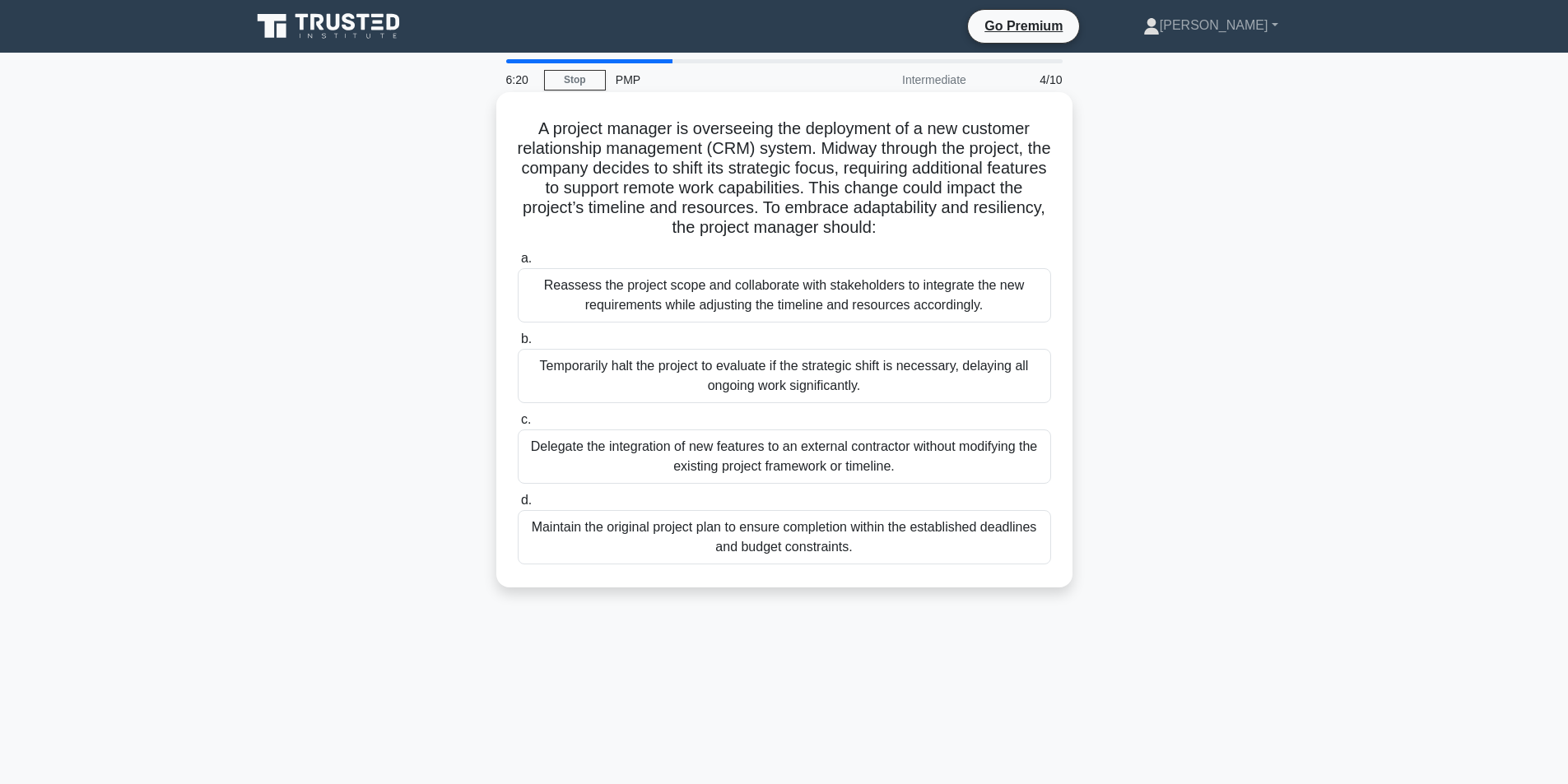
click at [930, 309] on div "Reassess the project scope and collaborate with stakeholders to integrate the n…" at bounding box center [784, 295] width 533 height 54
click at [517, 264] on input "a. Reassess the project scope and collaborate with stakeholders to integrate th…" at bounding box center [517, 259] width 0 height 11
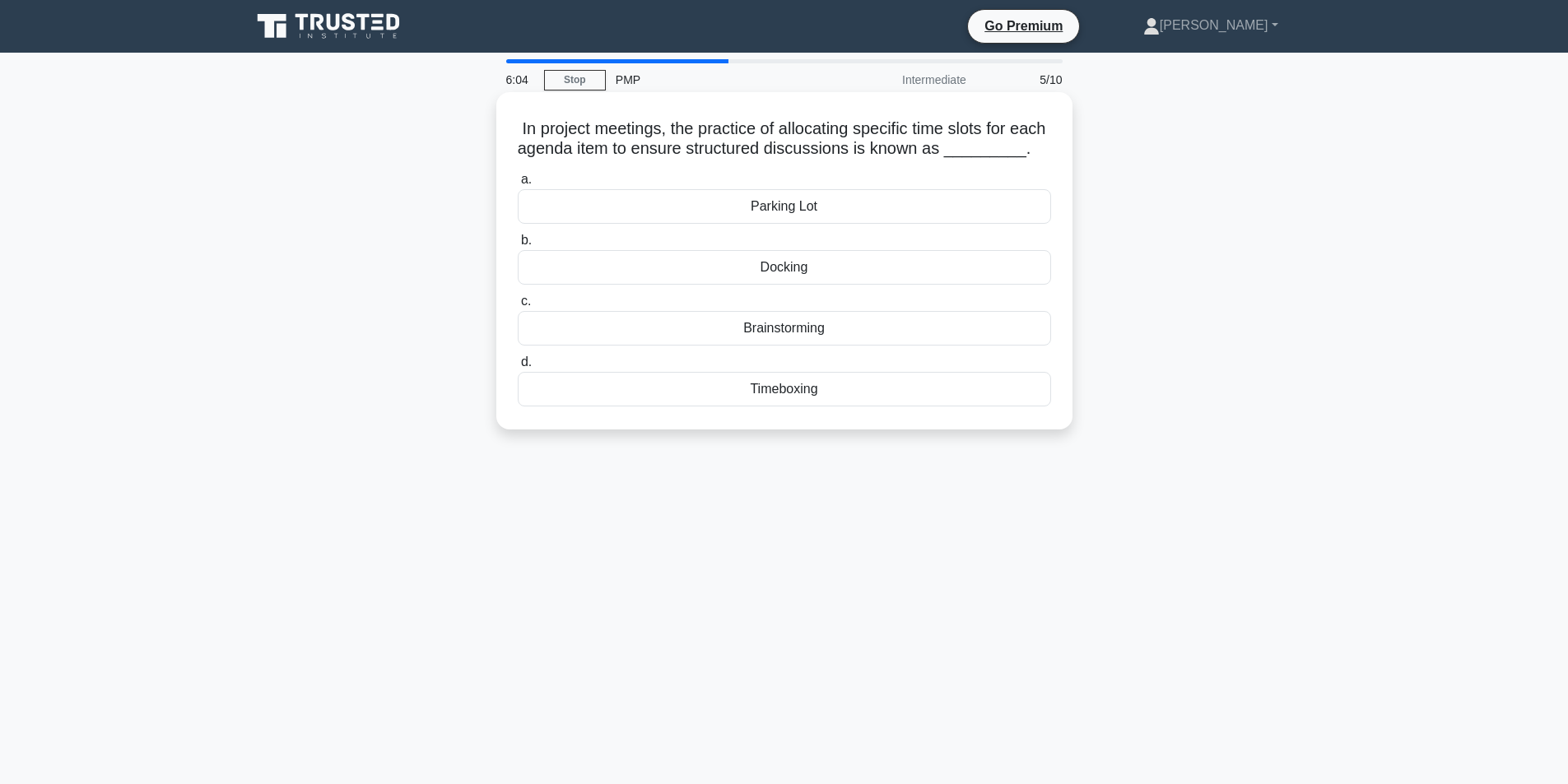
click at [710, 406] on div "Timeboxing" at bounding box center [784, 390] width 533 height 35
click at [517, 368] on input "d. Timeboxing" at bounding box center [517, 363] width 0 height 11
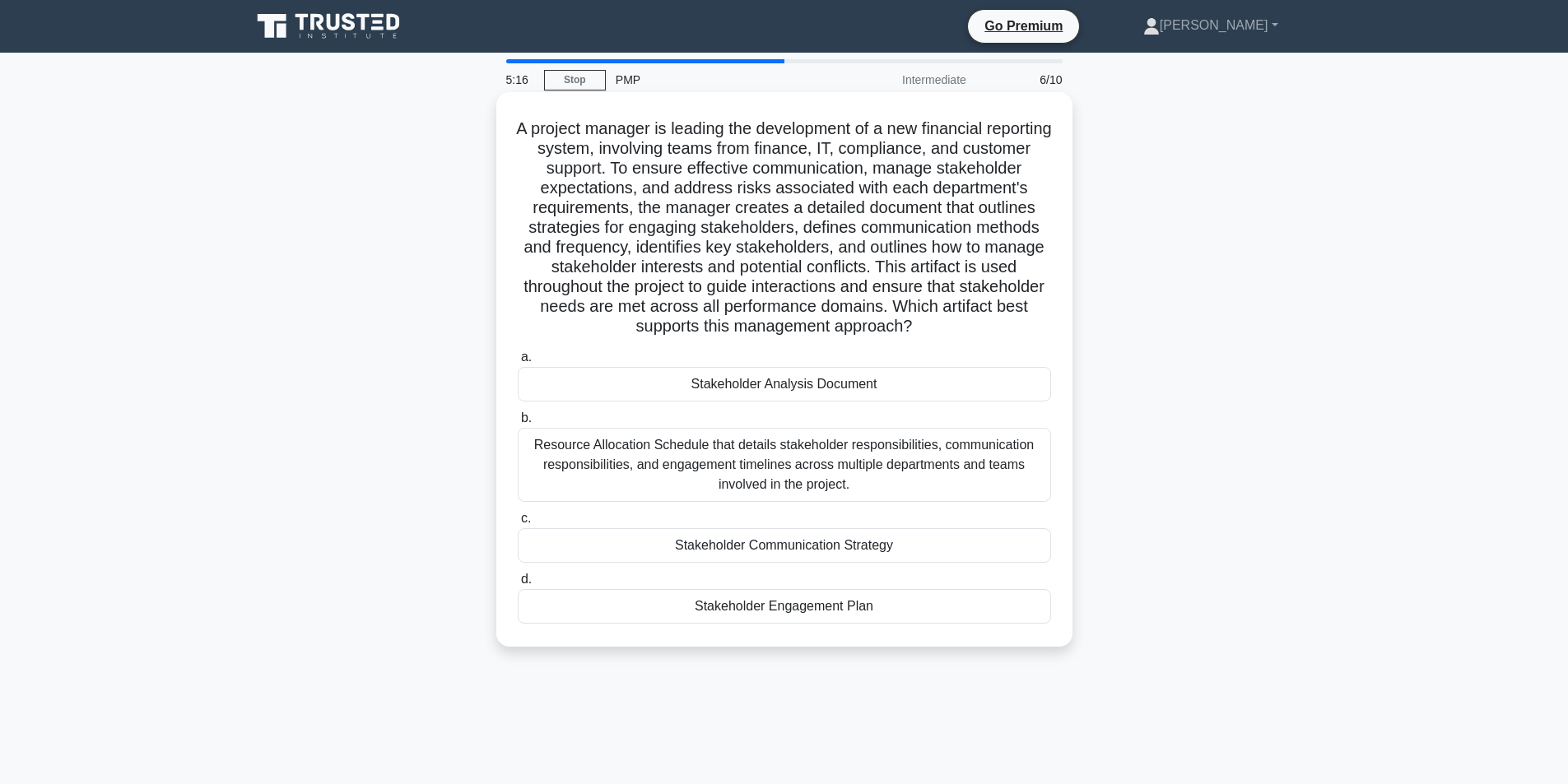
click at [805, 473] on div "Resource Allocation Schedule that details stakeholder responsibilities, communi…" at bounding box center [784, 465] width 533 height 74
click at [517, 424] on input "b. Resource Allocation Schedule that details stakeholder responsibilities, comm…" at bounding box center [517, 419] width 0 height 11
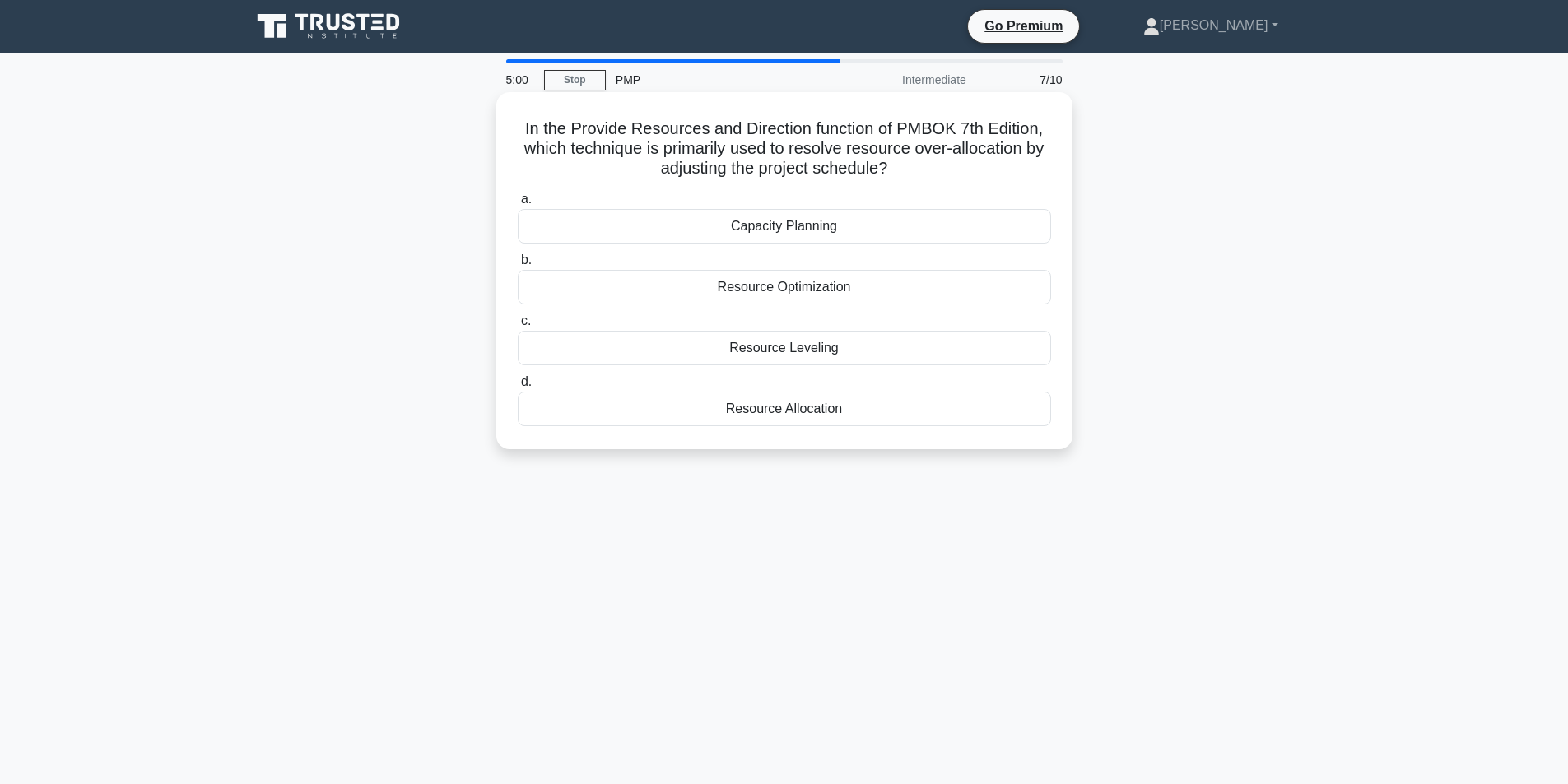
click at [707, 411] on div "Resource Allocation" at bounding box center [784, 409] width 533 height 35
click at [517, 388] on input "d. Resource Allocation" at bounding box center [517, 382] width 0 height 11
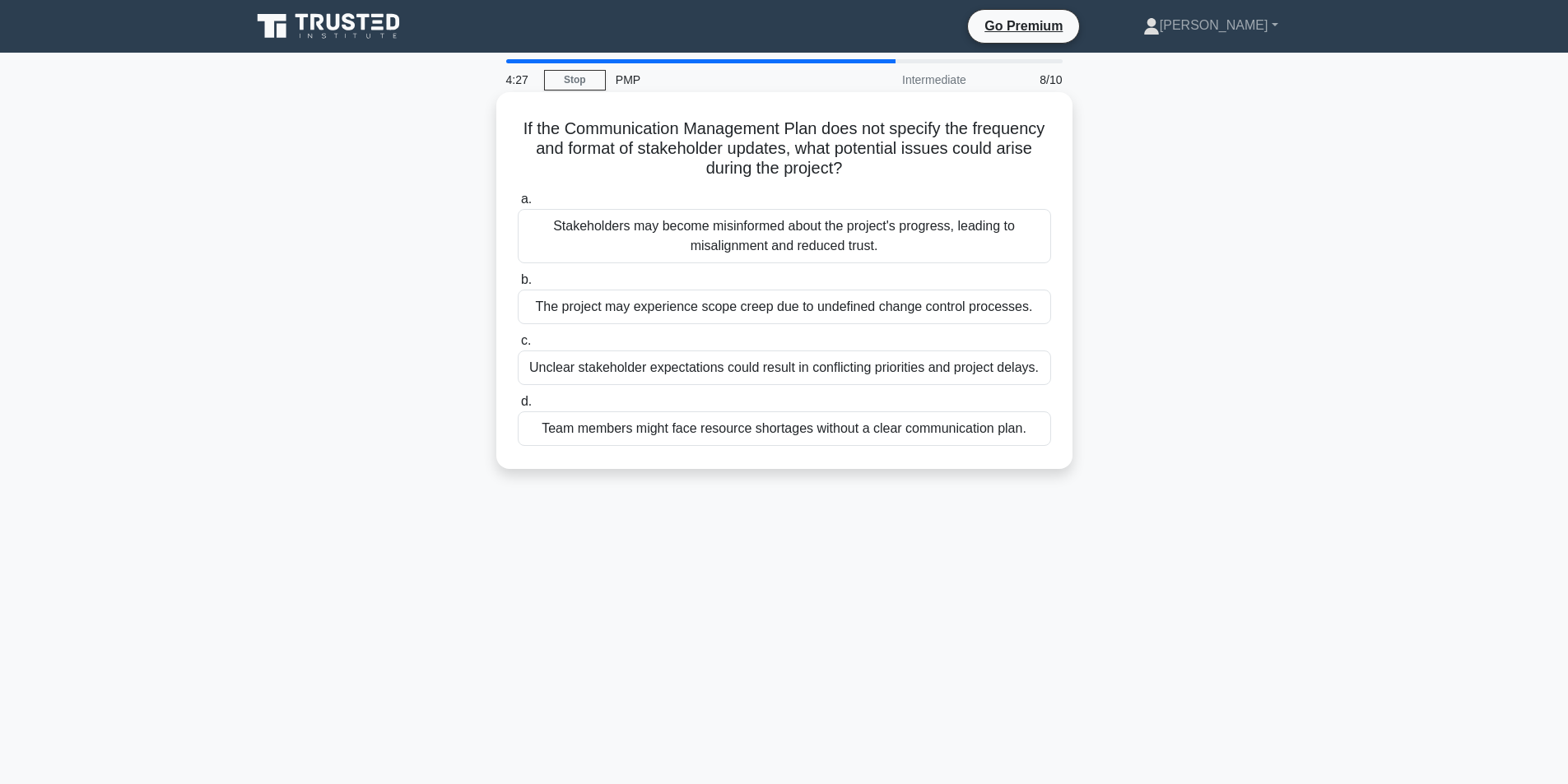
click at [893, 242] on div "Stakeholders may become misinformed about the project's progress, leading to mi…" at bounding box center [784, 235] width 533 height 54
click at [517, 205] on input "a. Stakeholders may become misinformed about the project's progress, leading to…" at bounding box center [517, 199] width 0 height 11
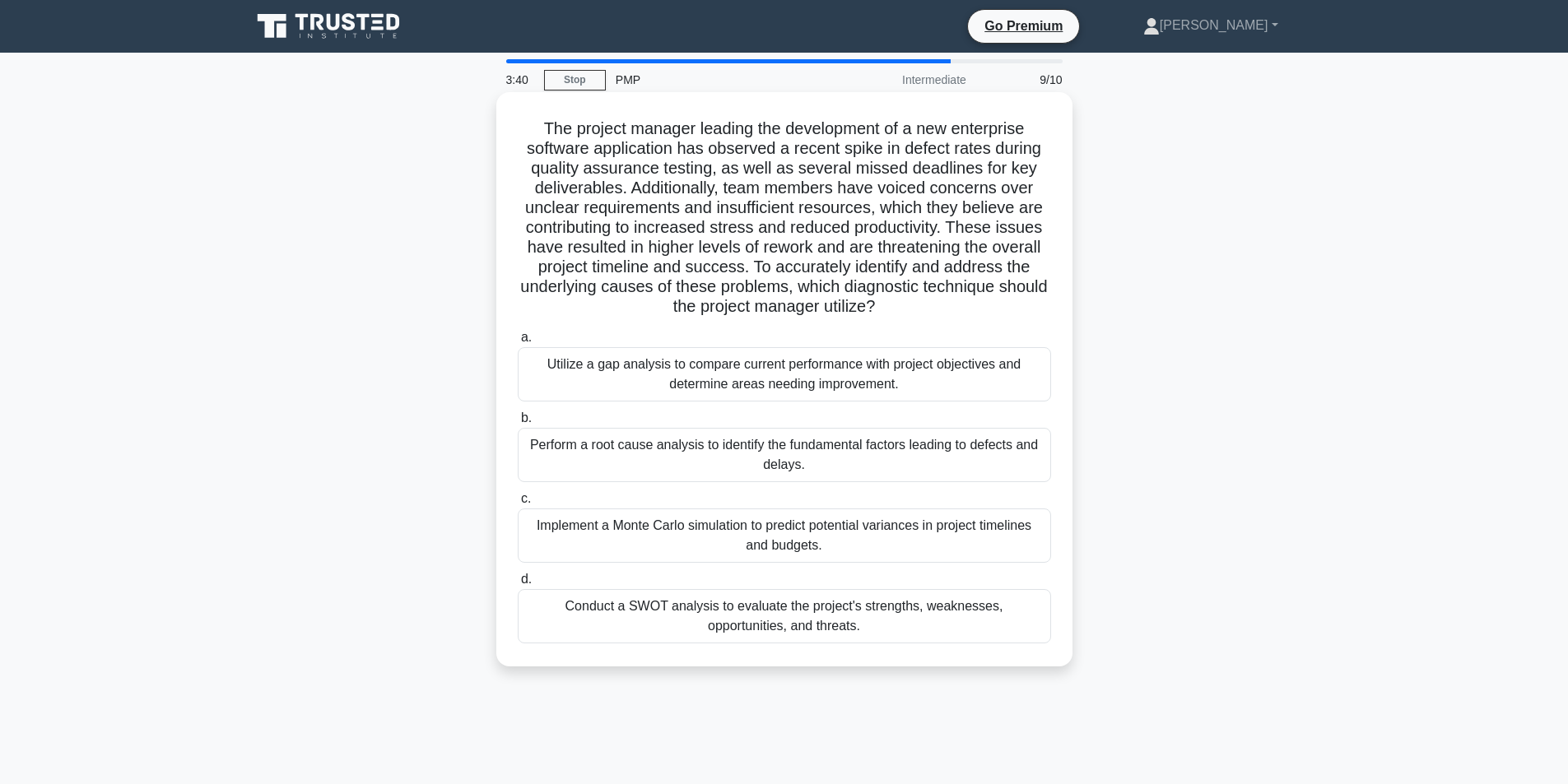
click at [803, 383] on div "Utilize a gap analysis to compare current performance with project objectives a…" at bounding box center [784, 374] width 533 height 54
click at [517, 343] on input "a. Utilize a gap analysis to compare current performance with project objective…" at bounding box center [517, 338] width 0 height 11
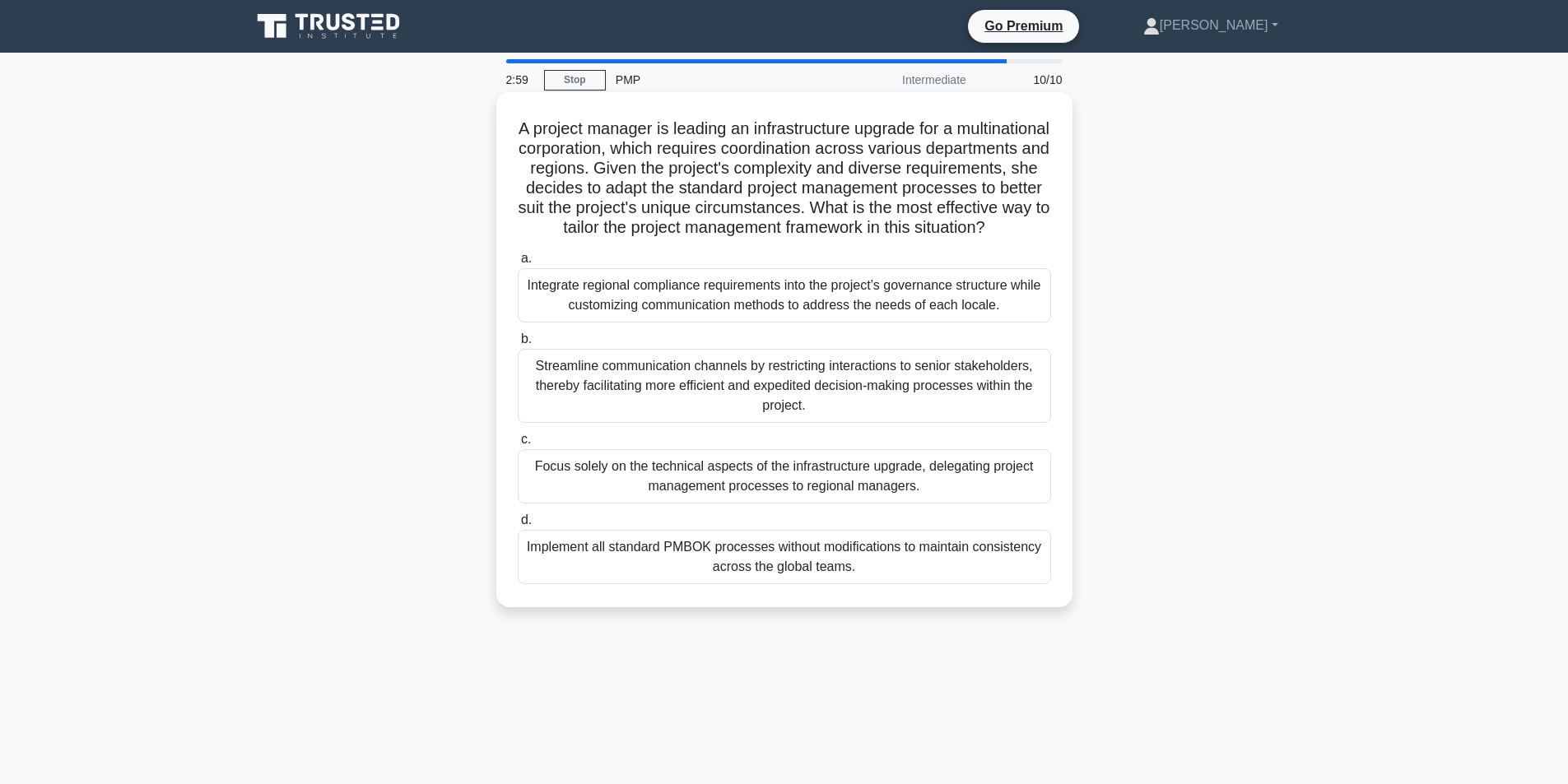
click at [790, 585] on div "Implement all standard PMBOK processes without modifications to maintain consis…" at bounding box center [784, 557] width 533 height 54
click at [517, 526] on input "d. Implement all standard PMBOK processes without modifications to maintain con…" at bounding box center [517, 521] width 0 height 11
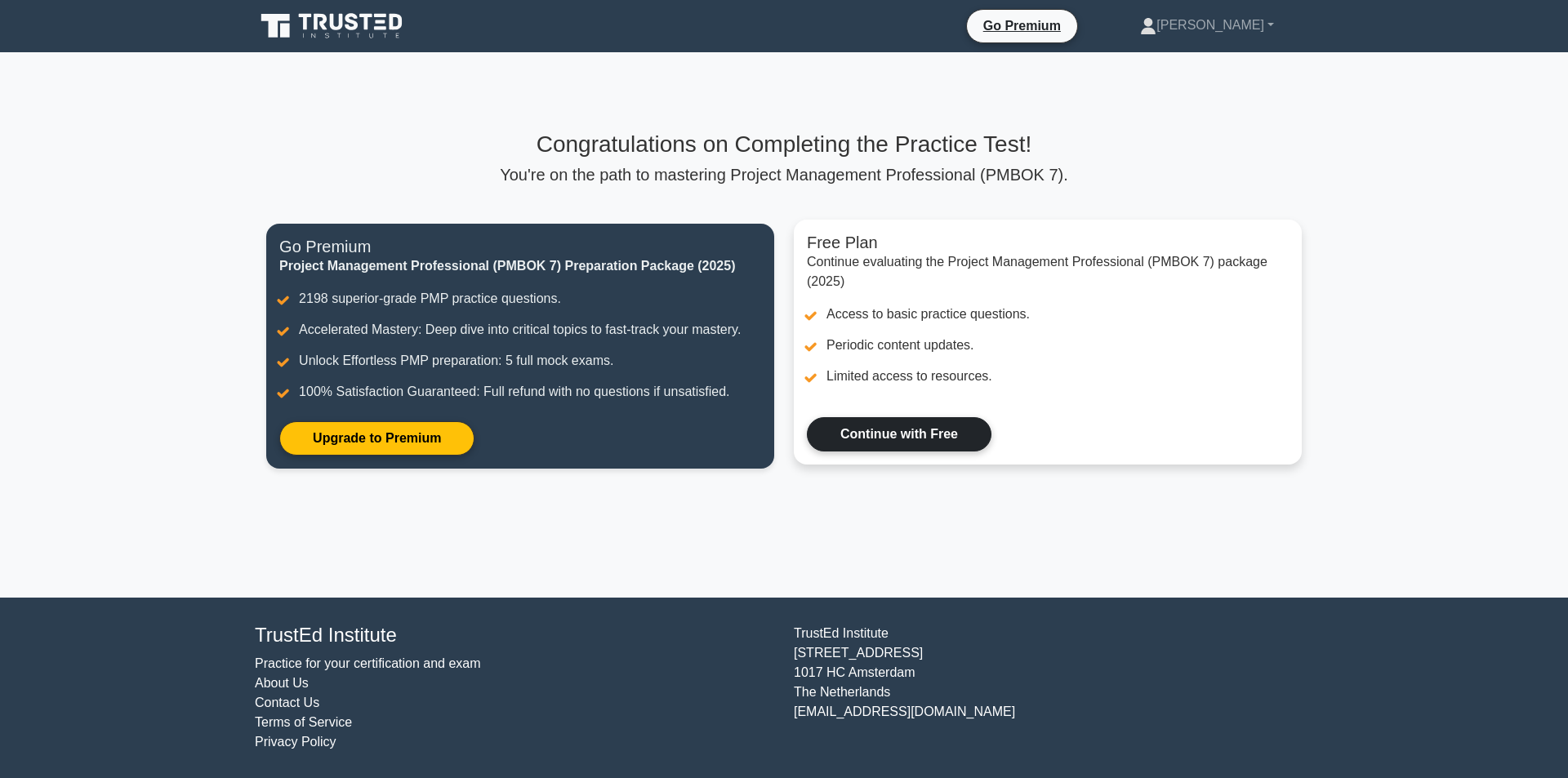
click at [929, 435] on link "Continue with Free" at bounding box center [899, 435] width 184 height 35
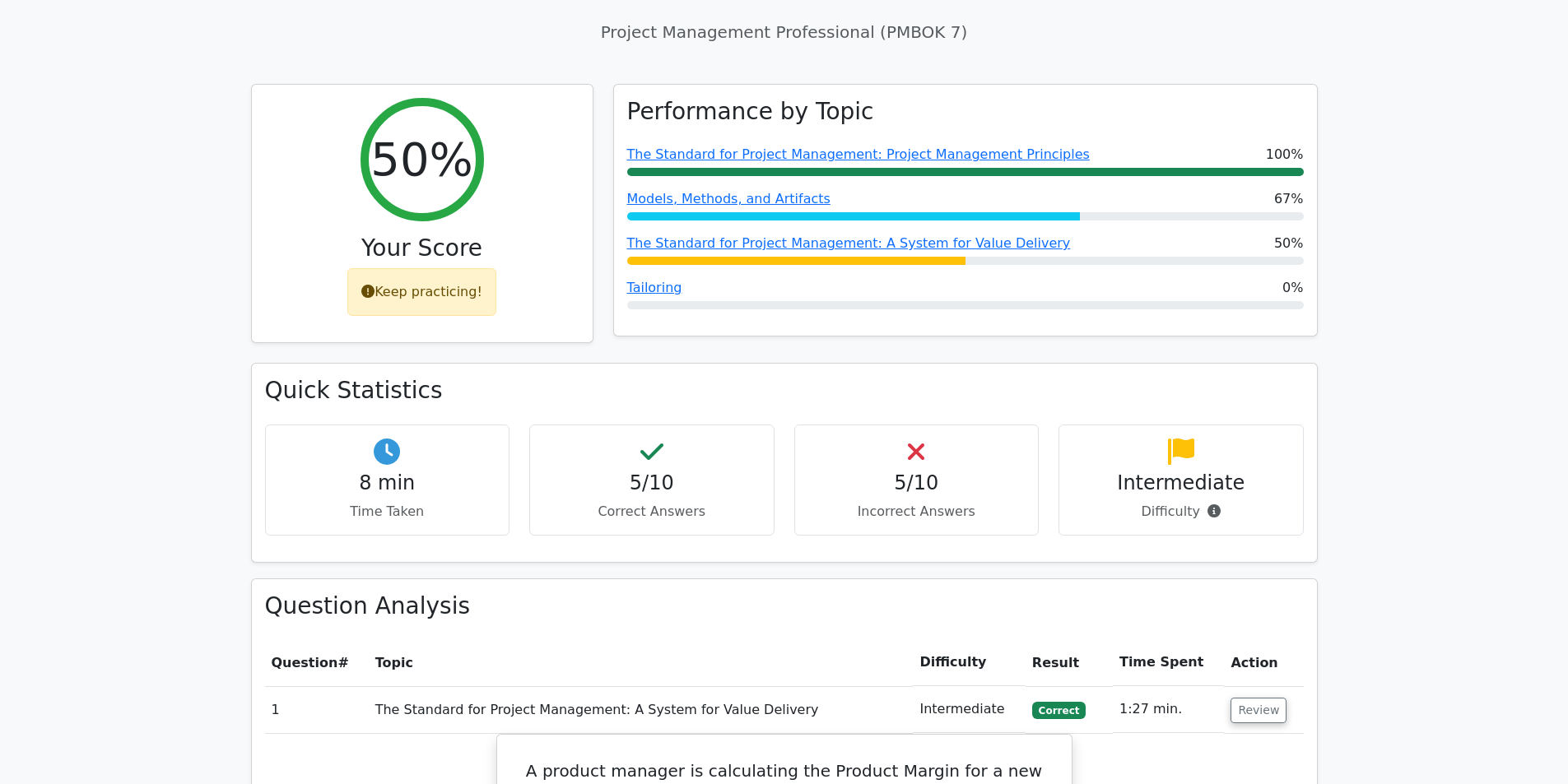
scroll to position [960, 0]
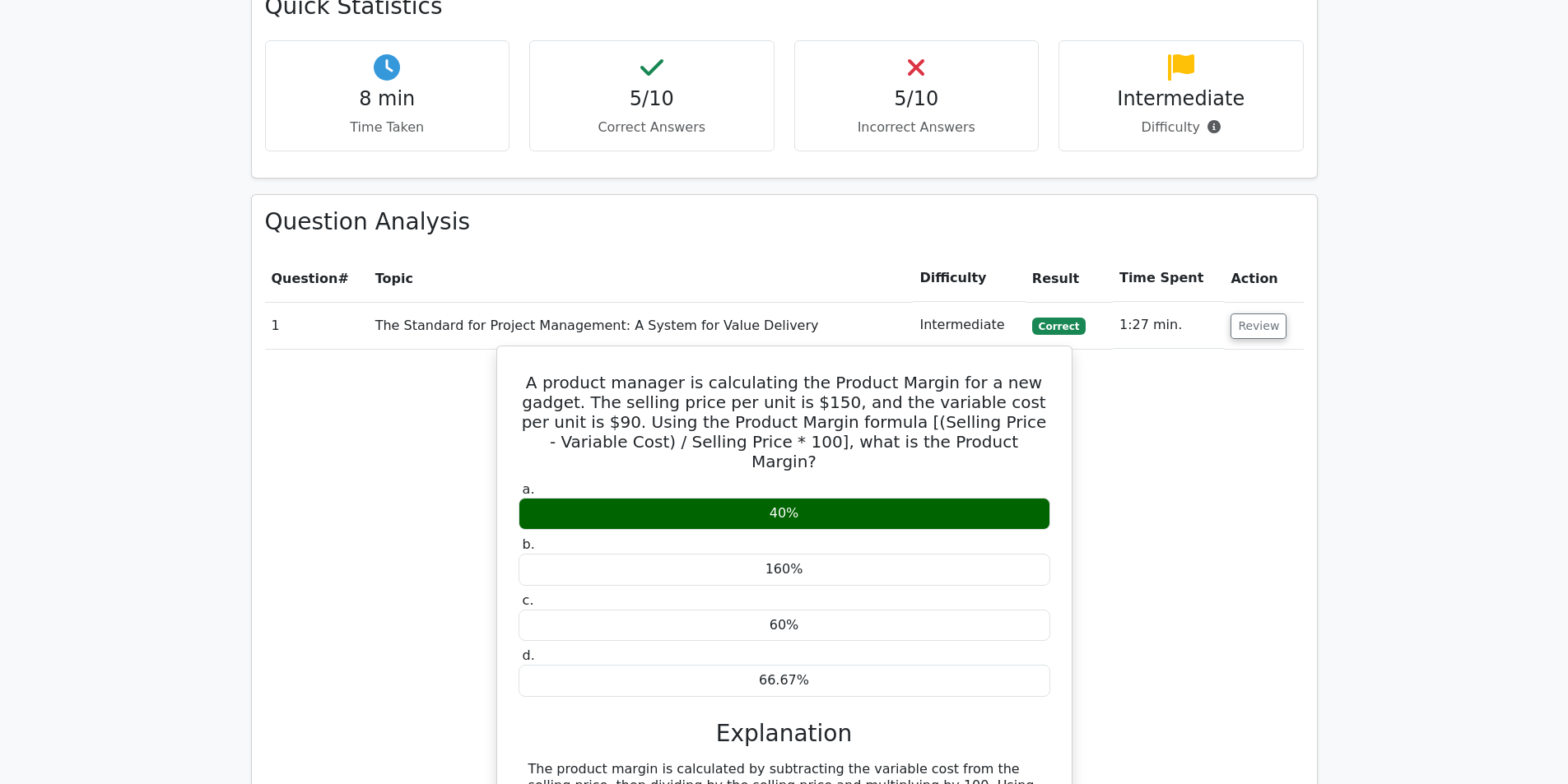
click at [654, 373] on h5 "A product manager is calculating the Product Margin for a new gadget. The selli…" at bounding box center [784, 422] width 535 height 98
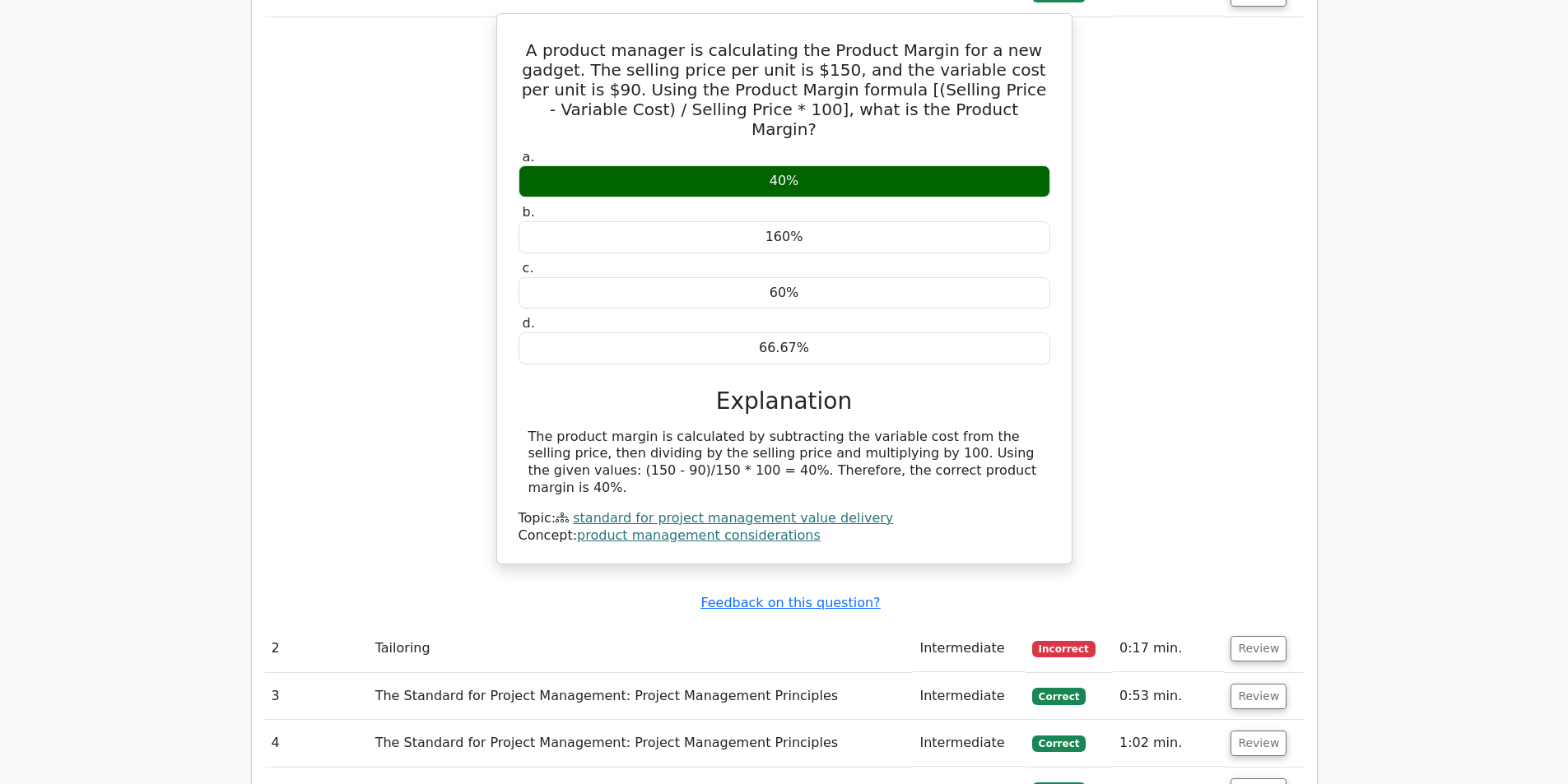
scroll to position [1344, 0]
